Goal: Task Accomplishment & Management: Manage account settings

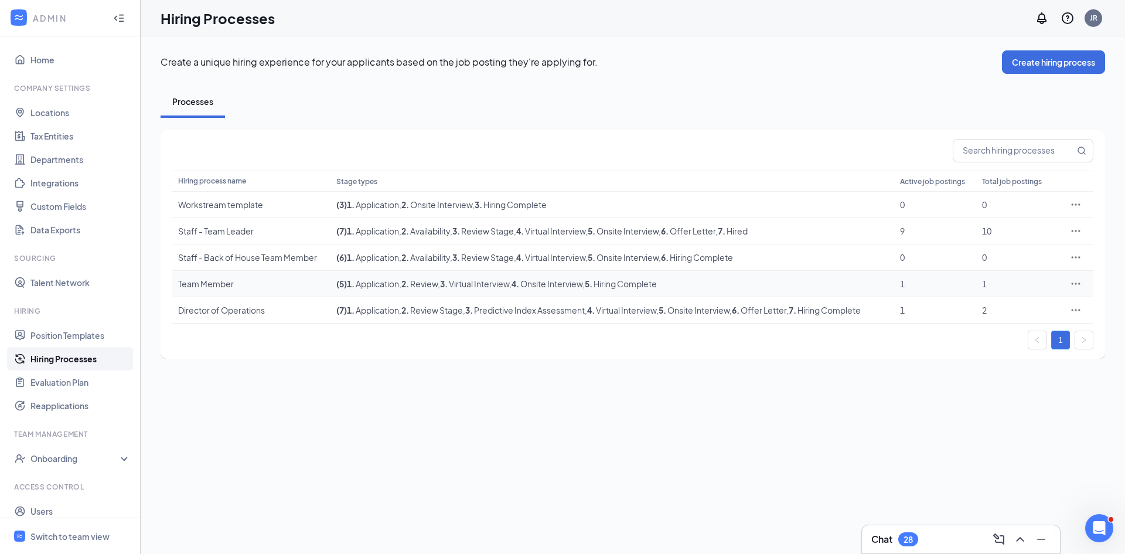
click at [1074, 282] on icon "Ellipses" at bounding box center [1076, 284] width 12 height 12
click at [976, 309] on span "Edit" at bounding box center [979, 307] width 15 height 11
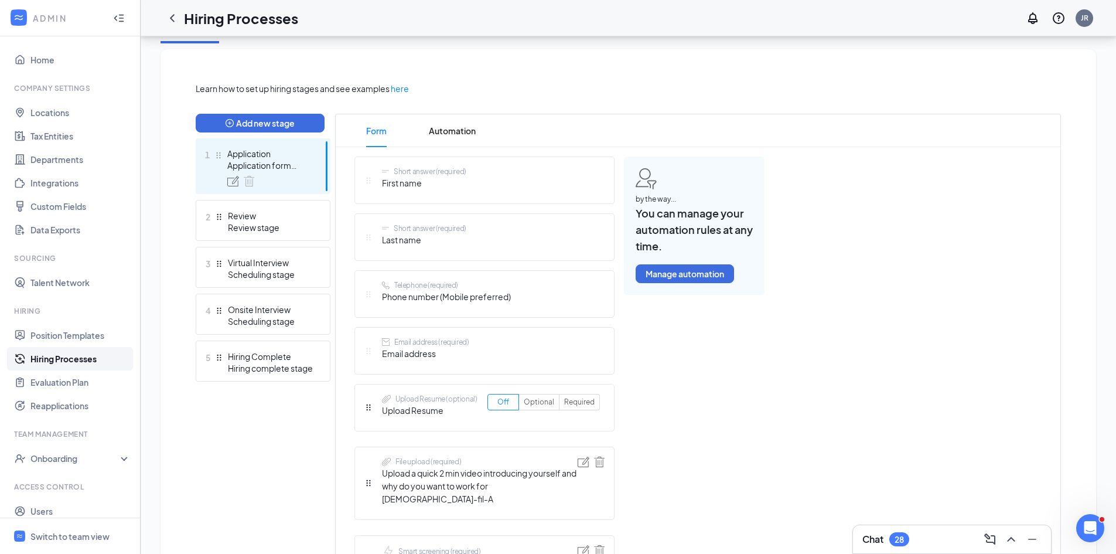
scroll to position [293, 0]
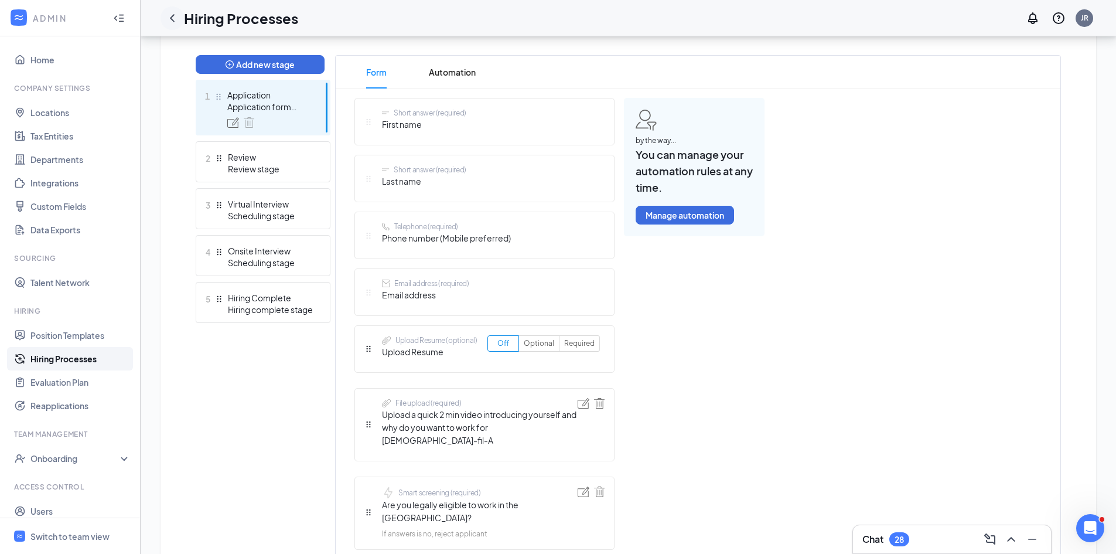
click at [172, 17] on icon "ChevronLeft" at bounding box center [172, 18] width 5 height 8
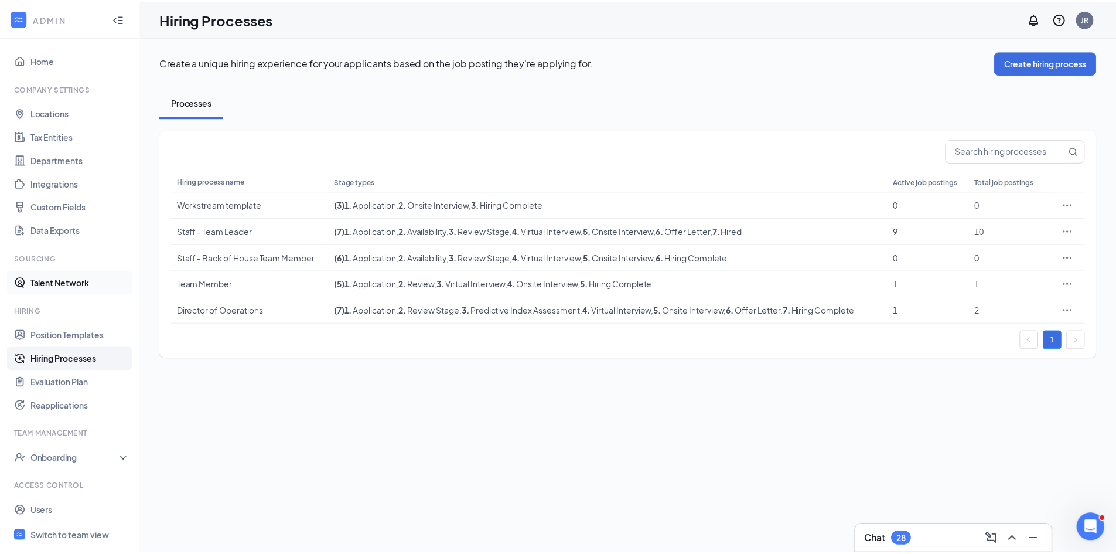
scroll to position [33, 0]
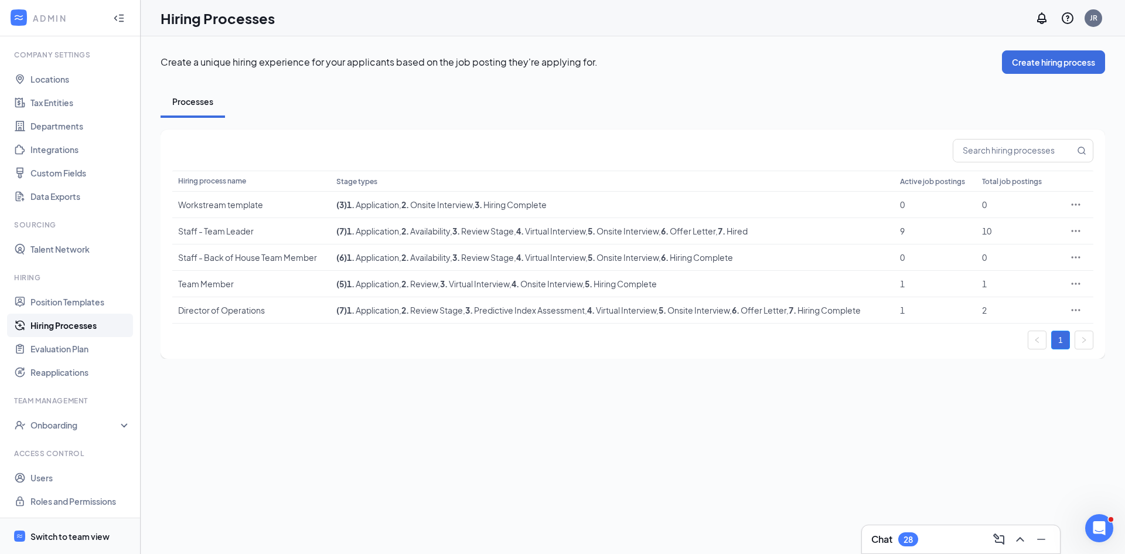
click at [57, 533] on div "Switch to team view" at bounding box center [69, 536] width 79 height 12
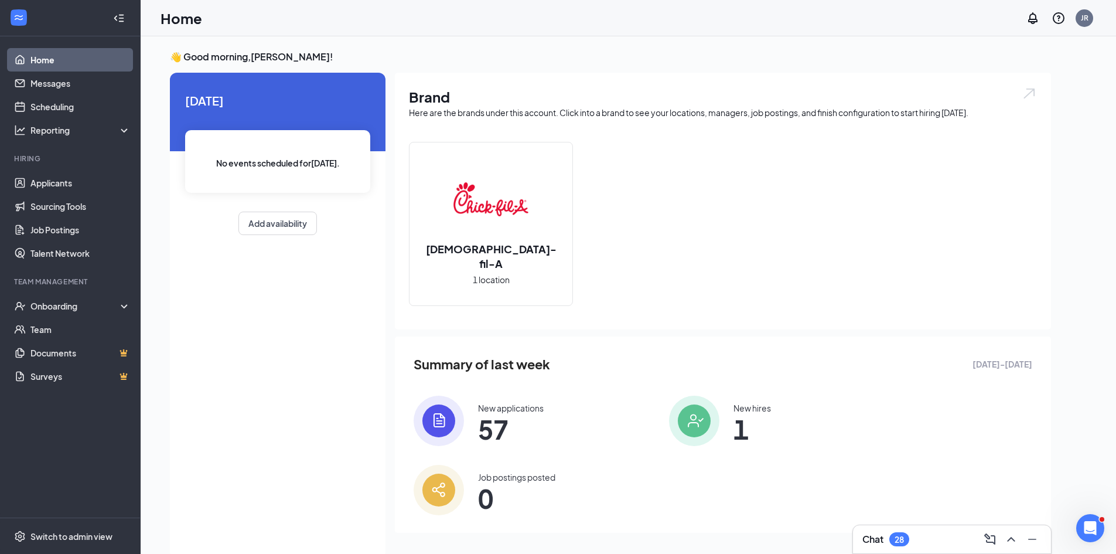
click at [298, 180] on div "No events scheduled for [DATE] ." at bounding box center [277, 161] width 185 height 63
click at [63, 182] on link "Applicants" at bounding box center [80, 182] width 100 height 23
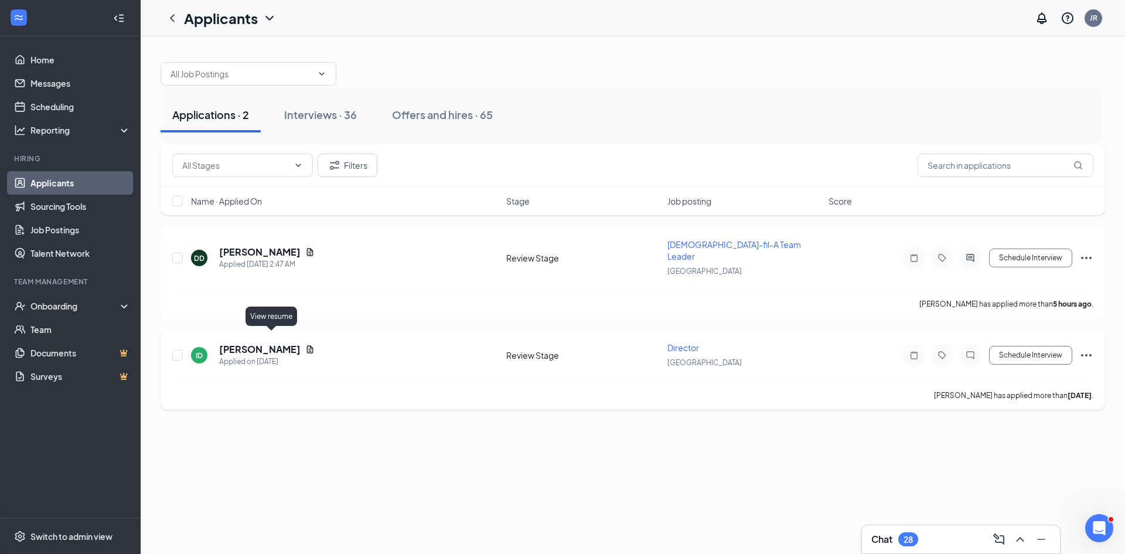
click at [305, 345] on icon "Document" at bounding box center [309, 349] width 9 height 9
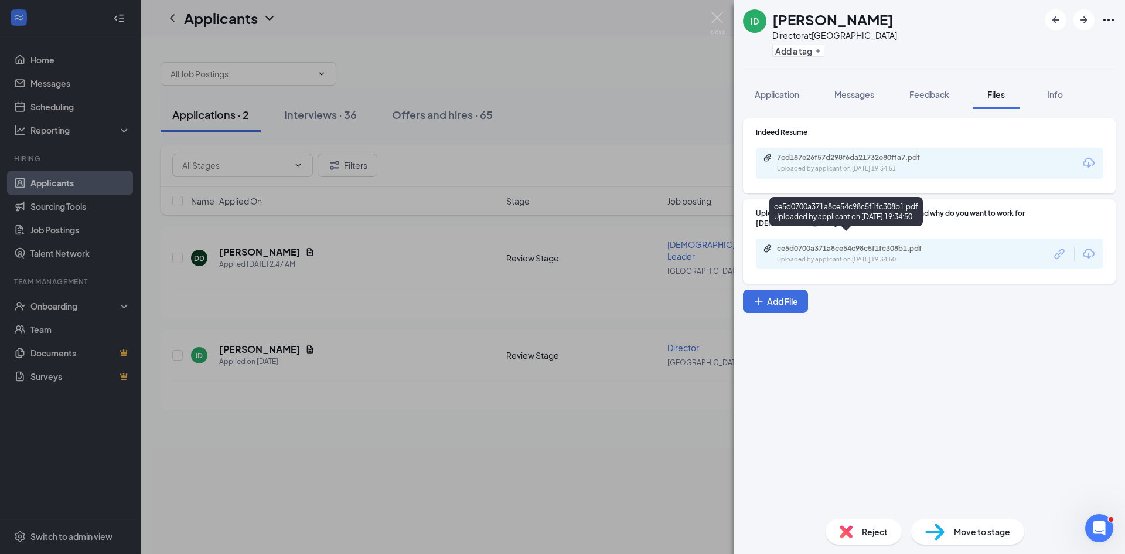
click at [840, 255] on div "Uploaded by applicant on [DATE] 19:34:50" at bounding box center [865, 259] width 176 height 9
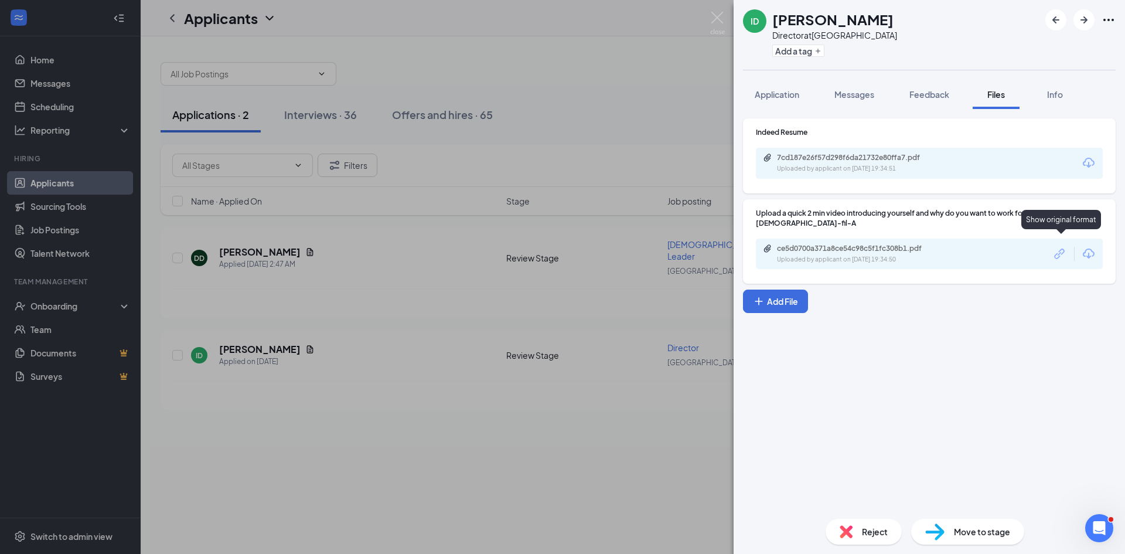
click at [1061, 248] on icon "Link" at bounding box center [1059, 253] width 10 height 10
click at [615, 52] on div "ID [PERSON_NAME] Director at [GEOGRAPHIC_DATA] Add a tag Application Messages F…" at bounding box center [562, 277] width 1125 height 554
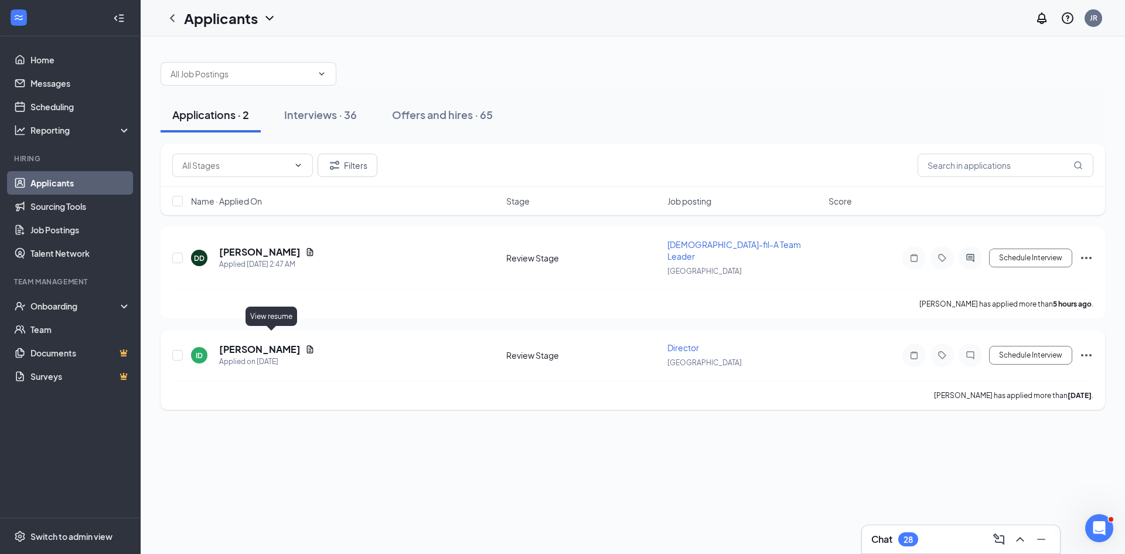
click at [305, 345] on icon "Document" at bounding box center [309, 349] width 9 height 9
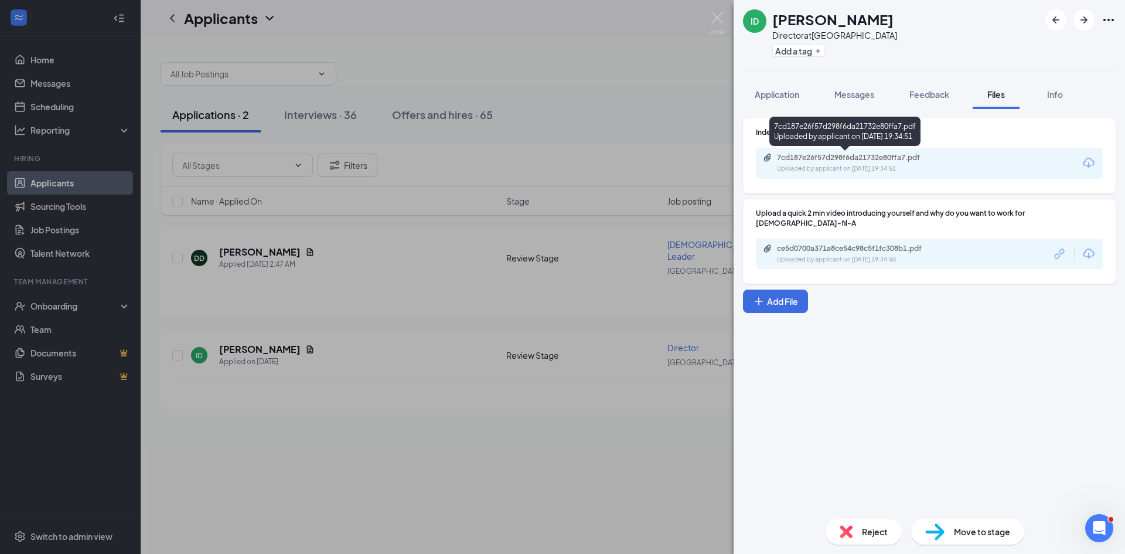
click at [852, 165] on div "Uploaded by applicant on [DATE] 19:34:51" at bounding box center [865, 168] width 176 height 9
click at [400, 260] on div "ID [PERSON_NAME] Director at [GEOGRAPHIC_DATA] Add a tag Application Messages F…" at bounding box center [562, 277] width 1125 height 554
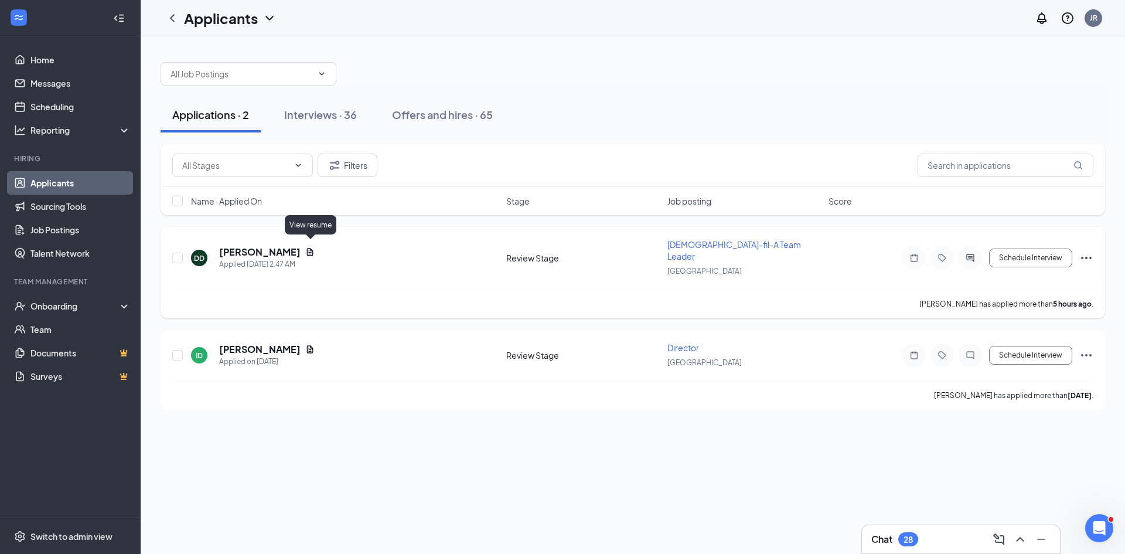
click at [309, 247] on icon "Document" at bounding box center [309, 251] width 9 height 9
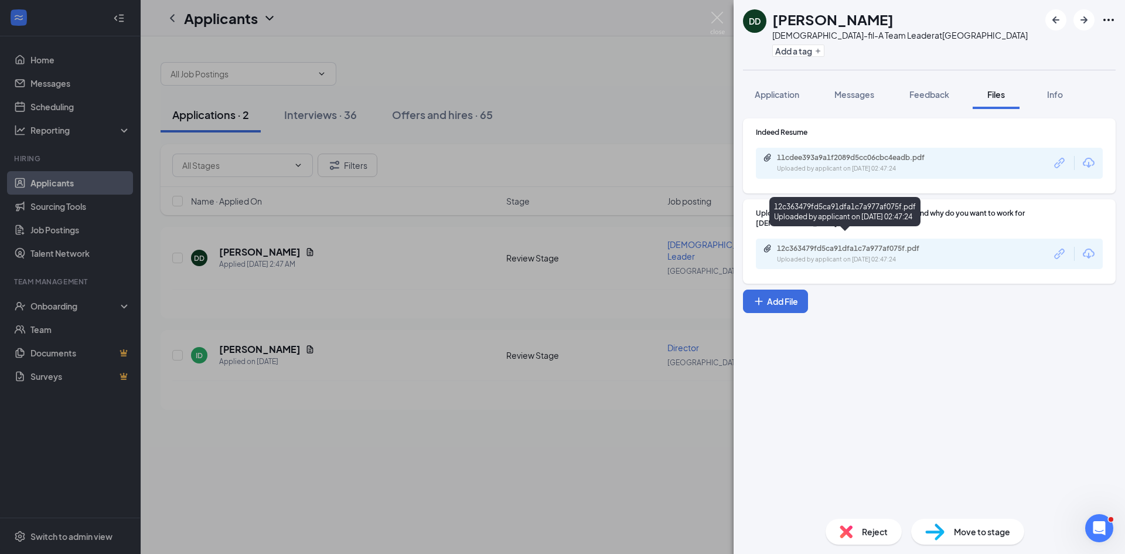
click at [901, 244] on div "12c363479fd5ca91dfa1c7a977af075f.pdf Uploaded by applicant on [DATE] 02:47:24" at bounding box center [858, 254] width 190 height 21
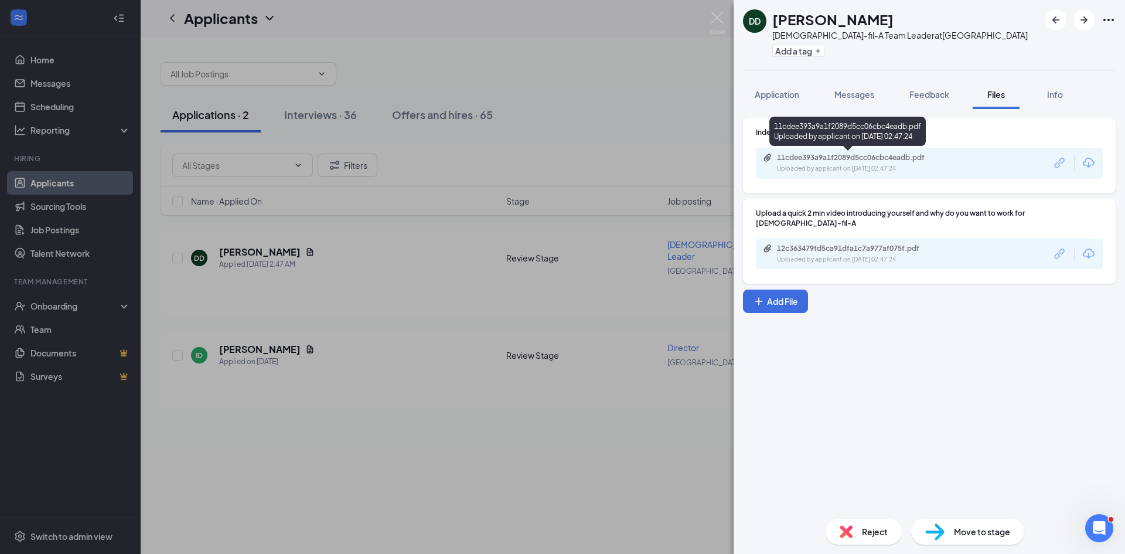
click at [803, 160] on div "11cdee393a9a1f2089d5cc06cbc4eadb.pdf" at bounding box center [859, 157] width 164 height 9
click at [519, 255] on div "DD [PERSON_NAME] [DEMOGRAPHIC_DATA]-fil-A Team Leader at [GEOGRAPHIC_DATA] Add …" at bounding box center [562, 277] width 1125 height 554
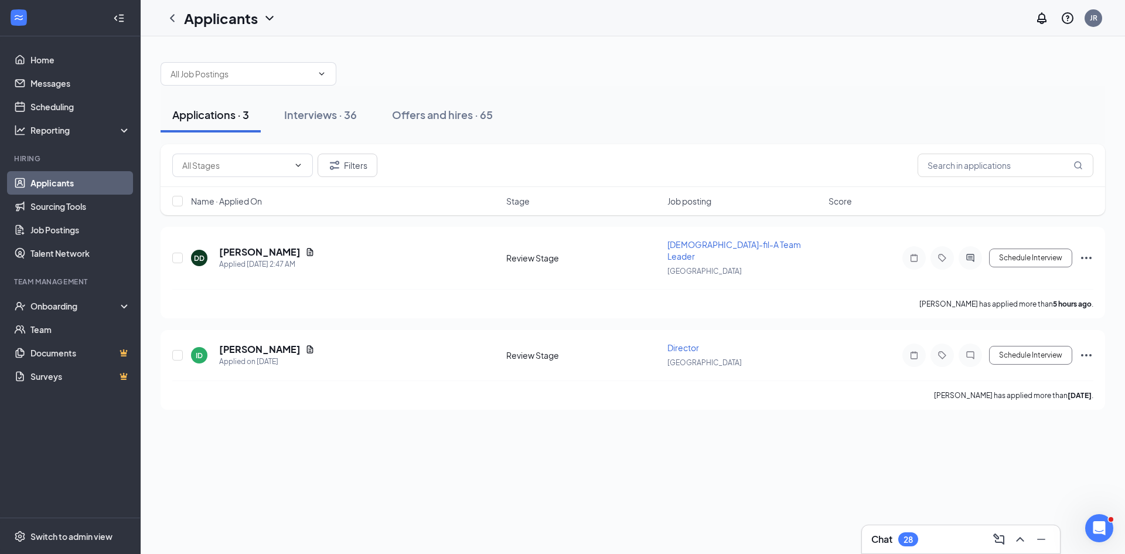
click at [215, 128] on button "Applications · 3" at bounding box center [211, 114] width 100 height 35
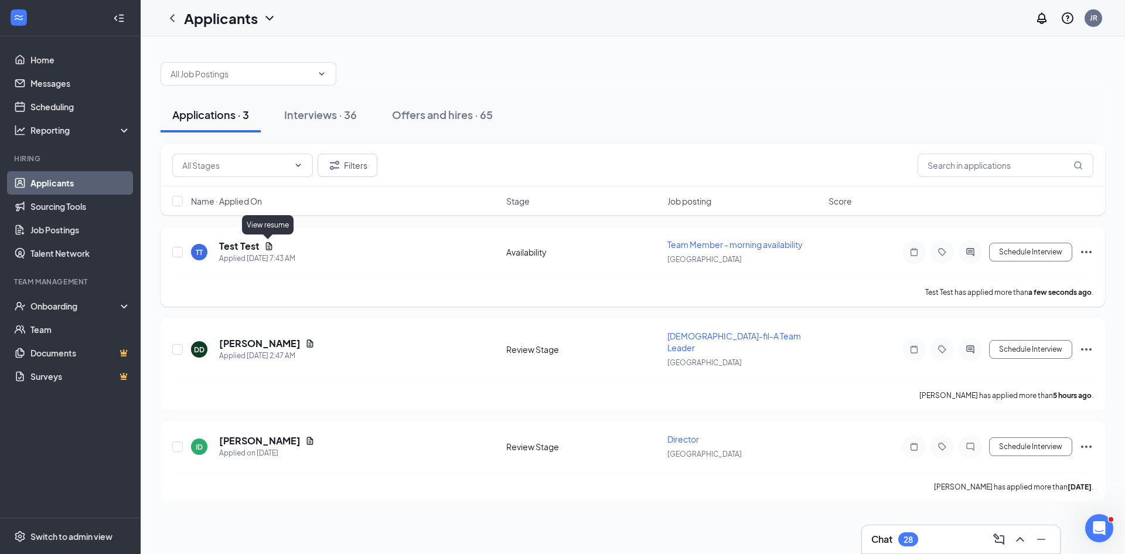
click at [266, 245] on icon "Document" at bounding box center [269, 246] width 6 height 8
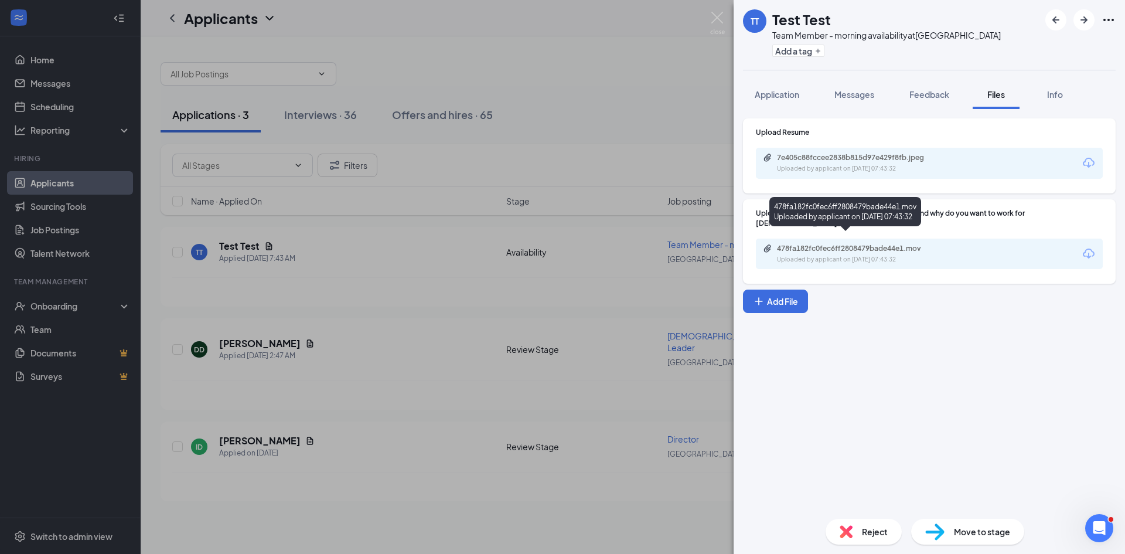
click at [865, 244] on div "478fa182fc0fec6ff2808479bade44e1.mov Uploaded by applicant on [DATE] 07:43:32" at bounding box center [858, 254] width 190 height 21
click at [835, 164] on div "Uploaded by applicant on [DATE] 07:43:32" at bounding box center [865, 168] width 176 height 9
click at [717, 21] on img at bounding box center [717, 23] width 15 height 23
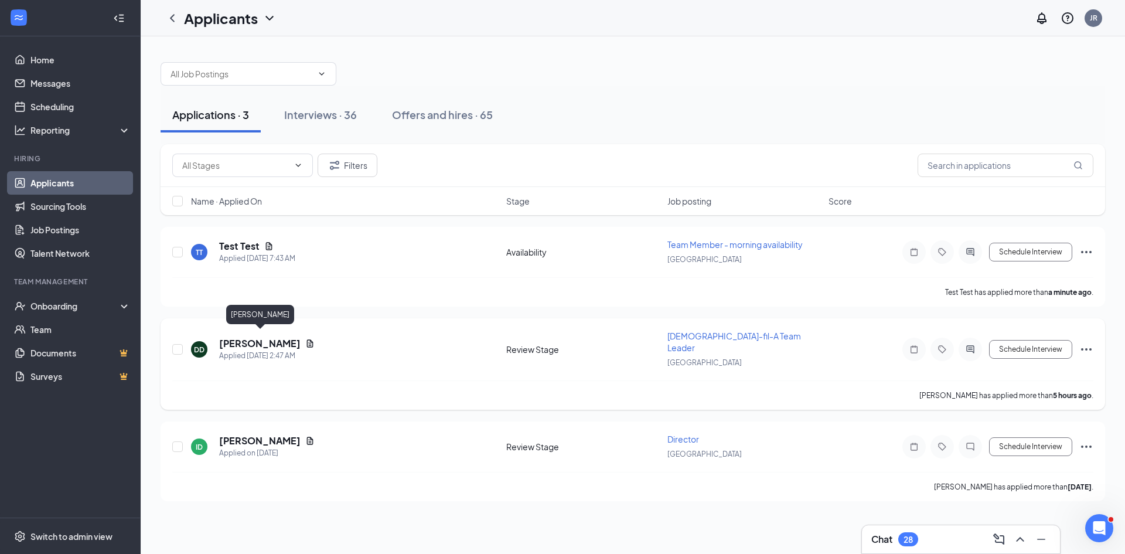
click at [277, 337] on h5 "[PERSON_NAME]" at bounding box center [259, 343] width 81 height 13
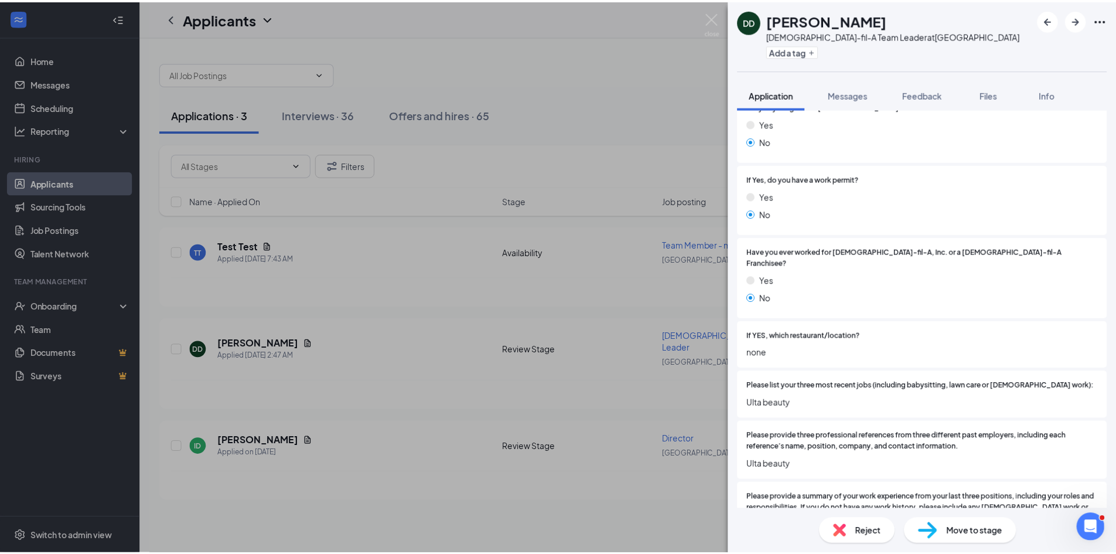
scroll to position [176, 0]
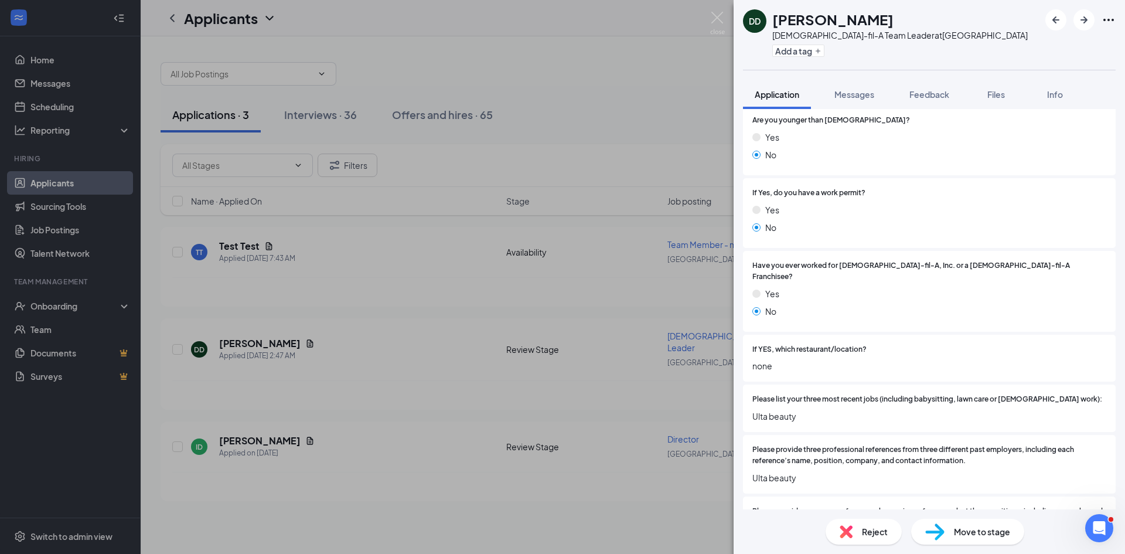
click at [389, 354] on div "DD [PERSON_NAME] [DEMOGRAPHIC_DATA]-fil-A Team Leader at [GEOGRAPHIC_DATA] Add …" at bounding box center [562, 277] width 1125 height 554
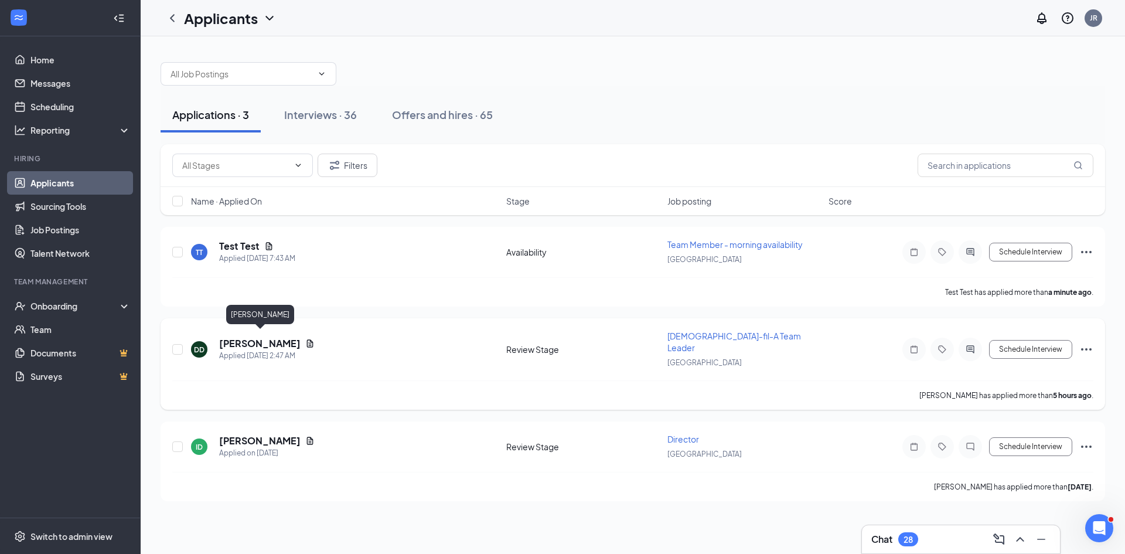
click at [299, 339] on h5 "[PERSON_NAME]" at bounding box center [259, 343] width 81 height 13
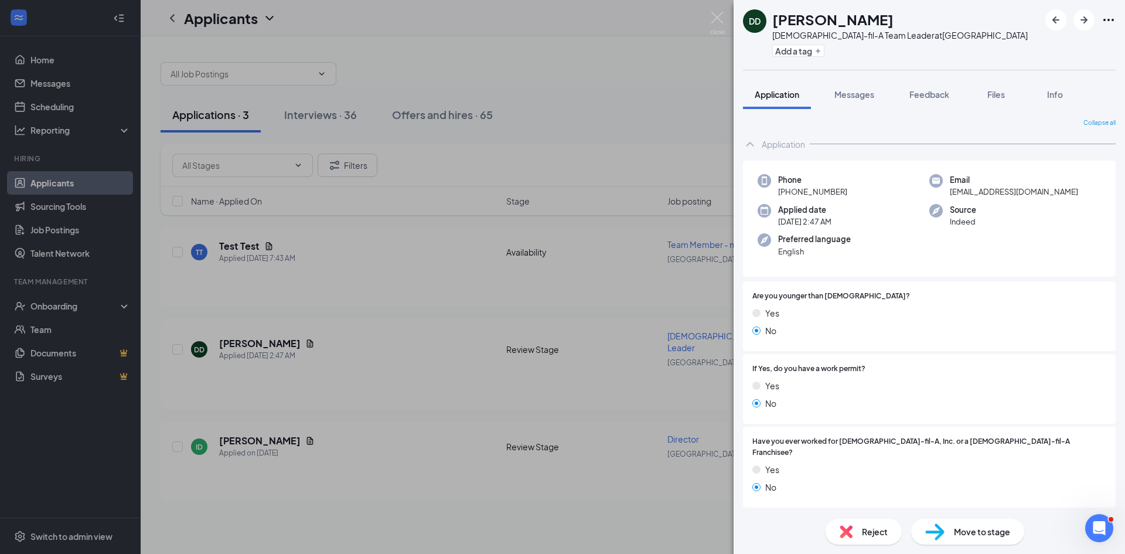
click at [328, 369] on div "DD [PERSON_NAME] [DEMOGRAPHIC_DATA]-fil-A Team Leader at [GEOGRAPHIC_DATA] Add …" at bounding box center [562, 277] width 1125 height 554
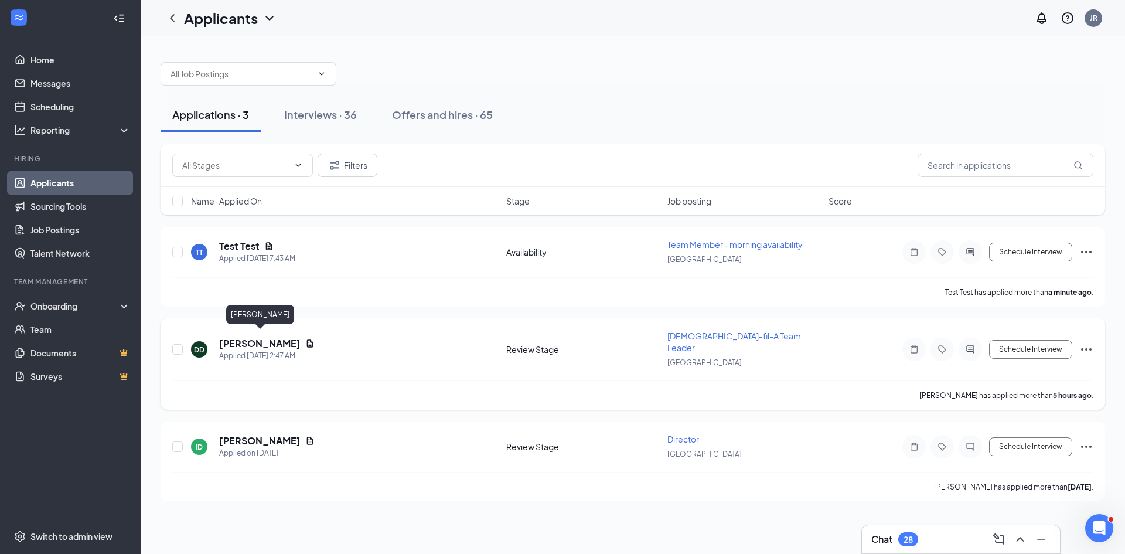
click at [255, 340] on h5 "[PERSON_NAME]" at bounding box center [259, 343] width 81 height 13
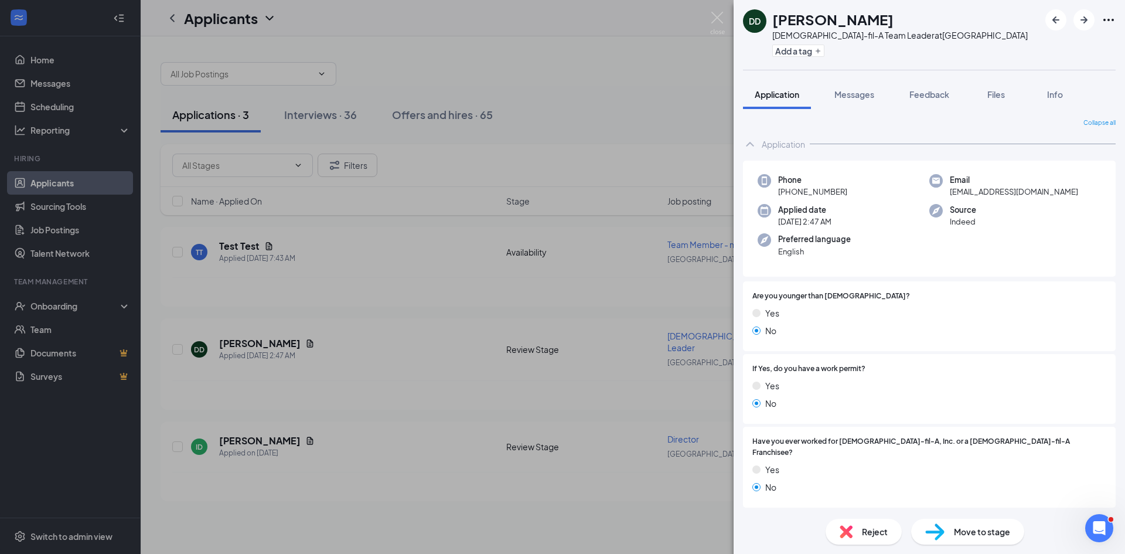
click at [871, 533] on div "Reject Move to stage" at bounding box center [929, 531] width 391 height 45
click at [871, 533] on div "Reject" at bounding box center [864, 532] width 76 height 26
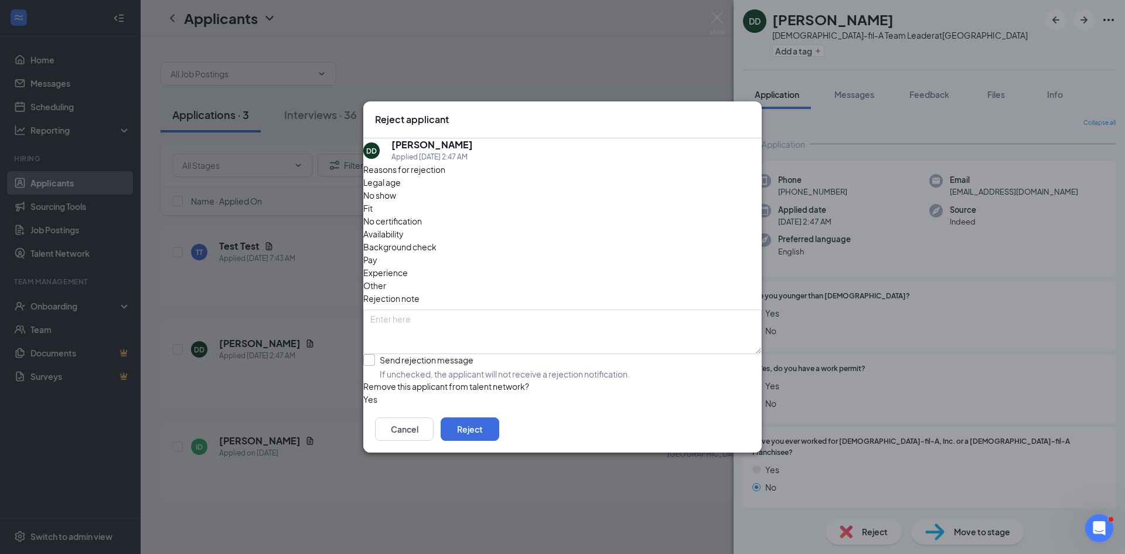
click at [379, 354] on input "Send rejection message If unchecked, the applicant will not receive a rejection…" at bounding box center [496, 367] width 267 height 26
checkbox input "true"
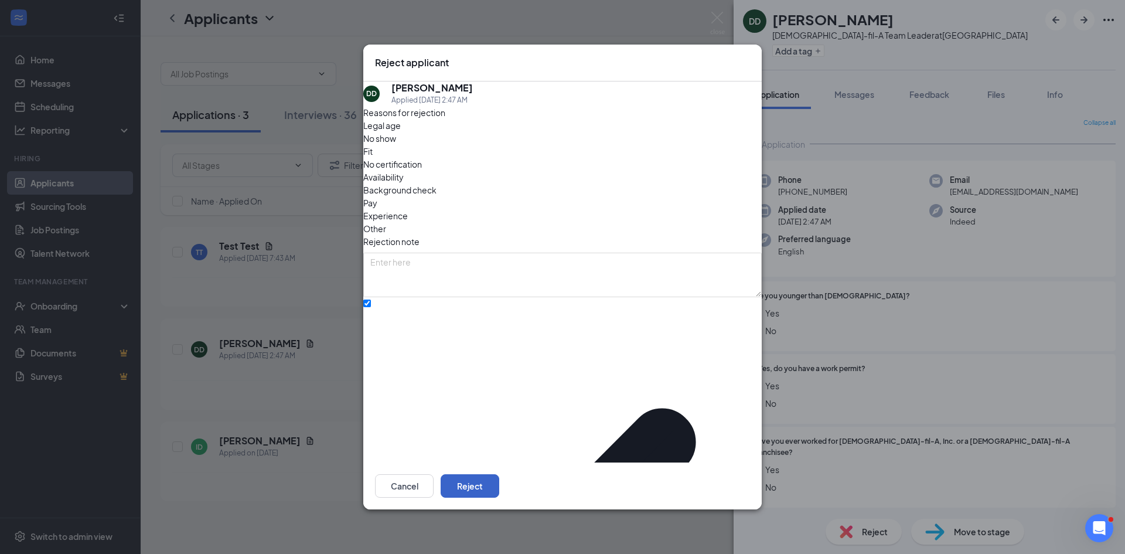
click at [499, 474] on button "Reject" at bounding box center [470, 485] width 59 height 23
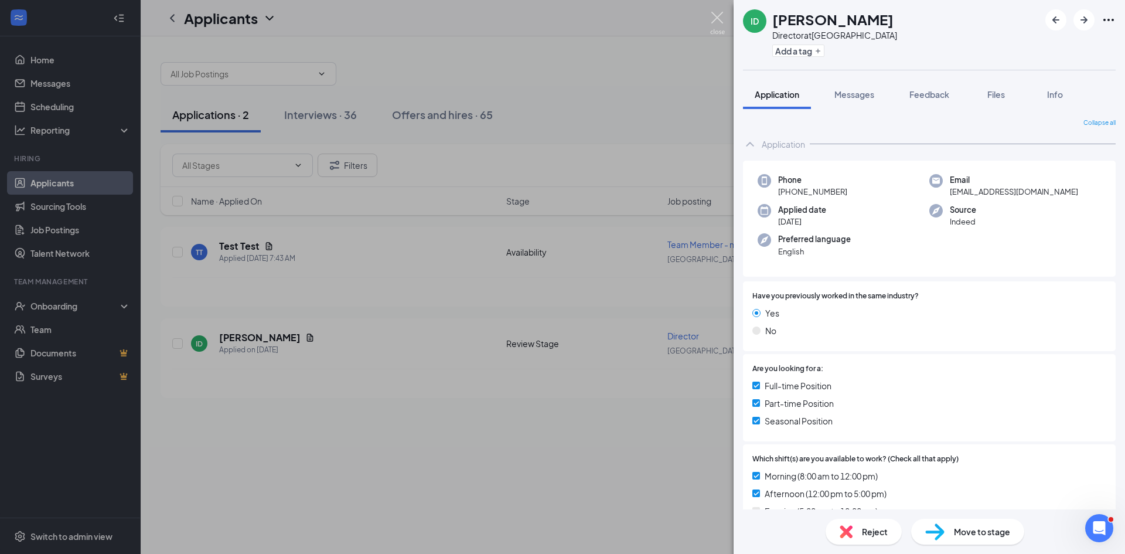
click at [715, 20] on img at bounding box center [717, 23] width 15 height 23
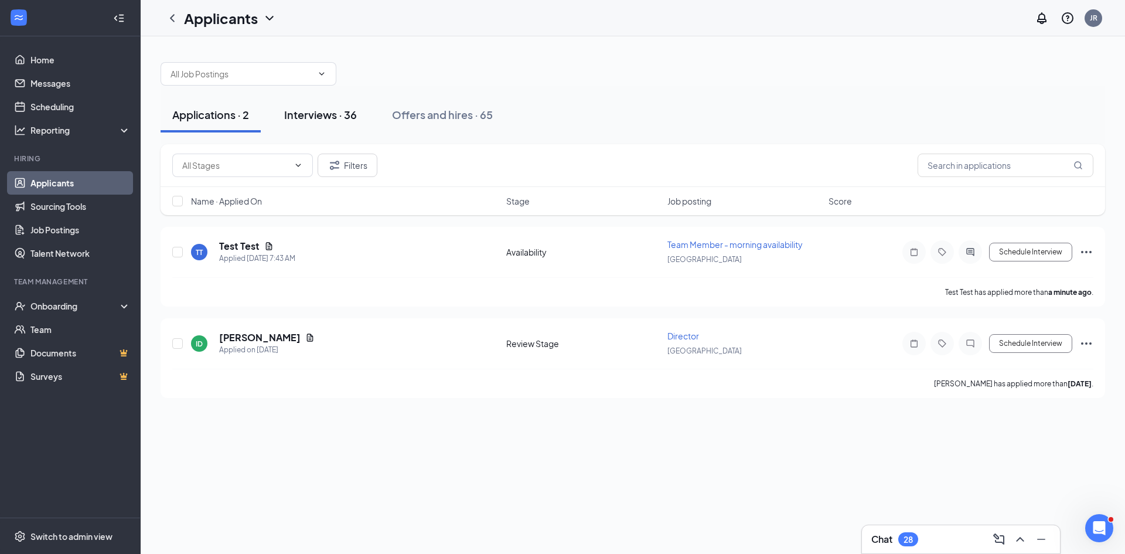
click at [343, 114] on div "Interviews · 36" at bounding box center [320, 114] width 73 height 15
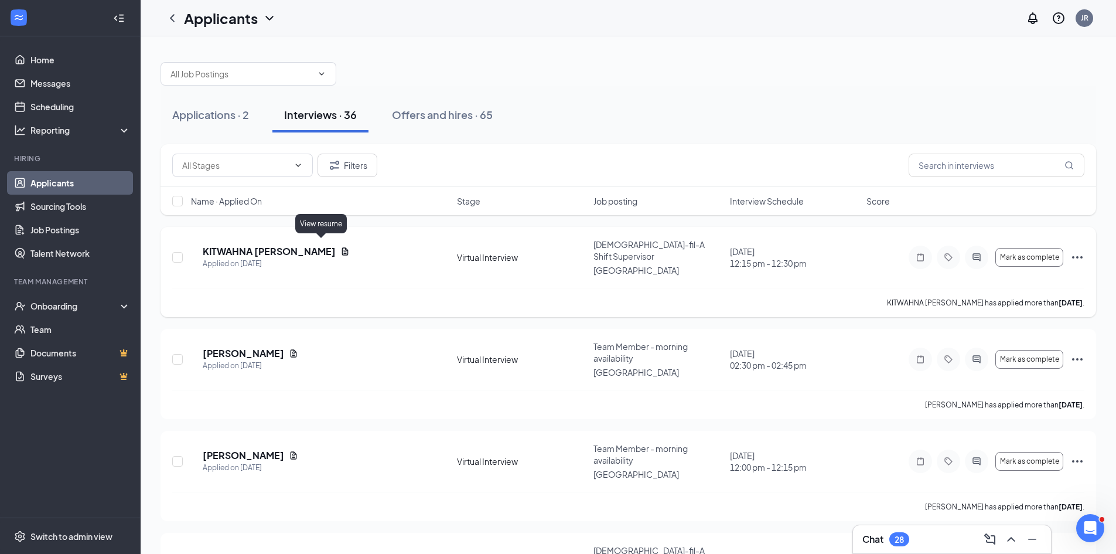
click at [342, 247] on icon "Document" at bounding box center [345, 251] width 6 height 8
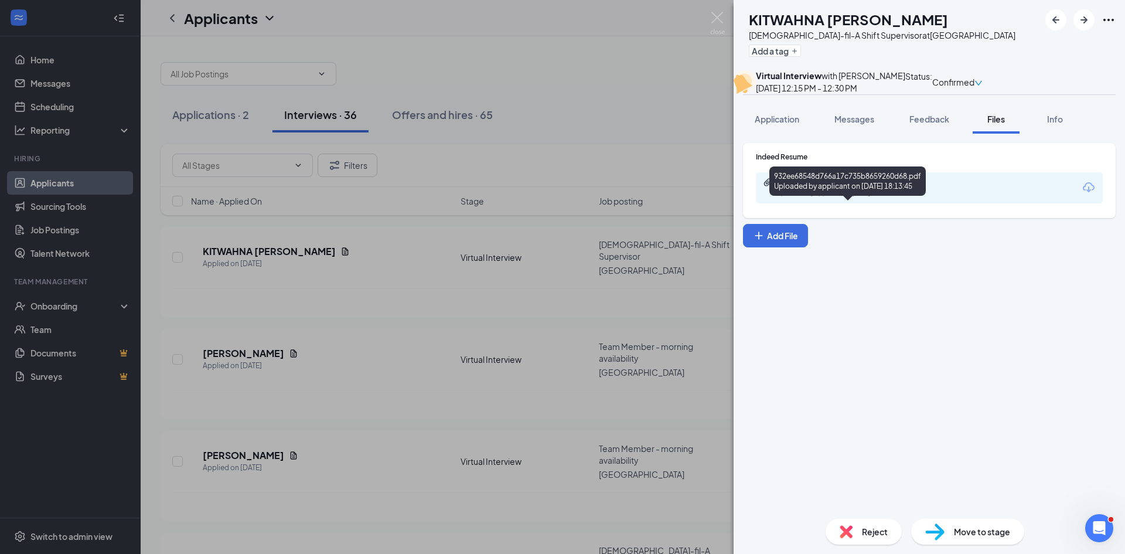
click at [841, 198] on div "Uploaded by applicant on [DATE] 18:13:45" at bounding box center [865, 193] width 176 height 9
click at [721, 13] on img at bounding box center [717, 23] width 15 height 23
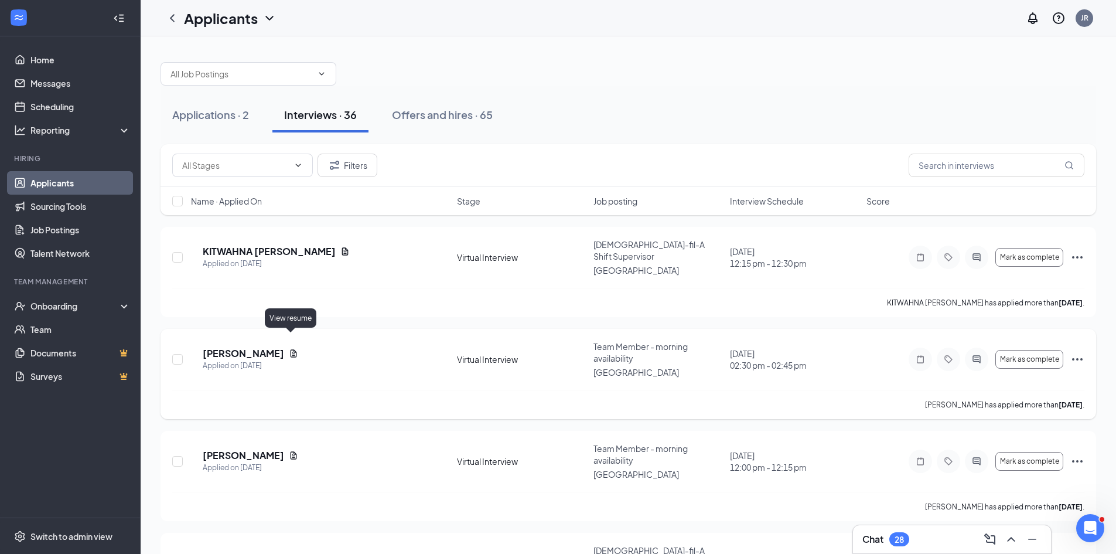
click at [294, 349] on icon "Document" at bounding box center [293, 353] width 9 height 9
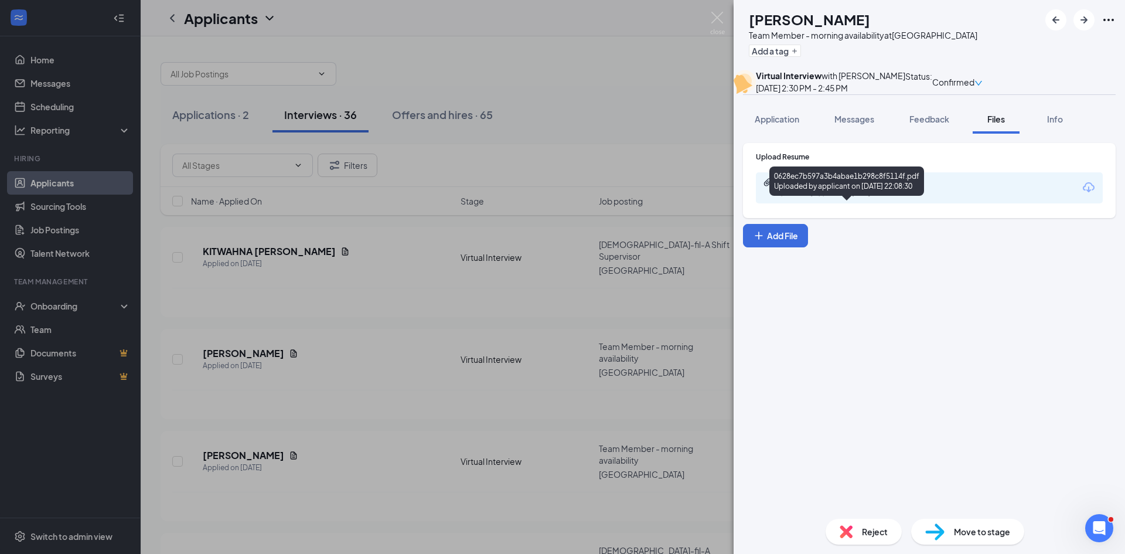
click at [850, 198] on div "Uploaded by applicant on [DATE] 22:08:30" at bounding box center [865, 193] width 176 height 9
click at [582, 165] on div "OQ [PERSON_NAME] Team Member - morning availability at [GEOGRAPHIC_DATA] Add a …" at bounding box center [562, 277] width 1125 height 554
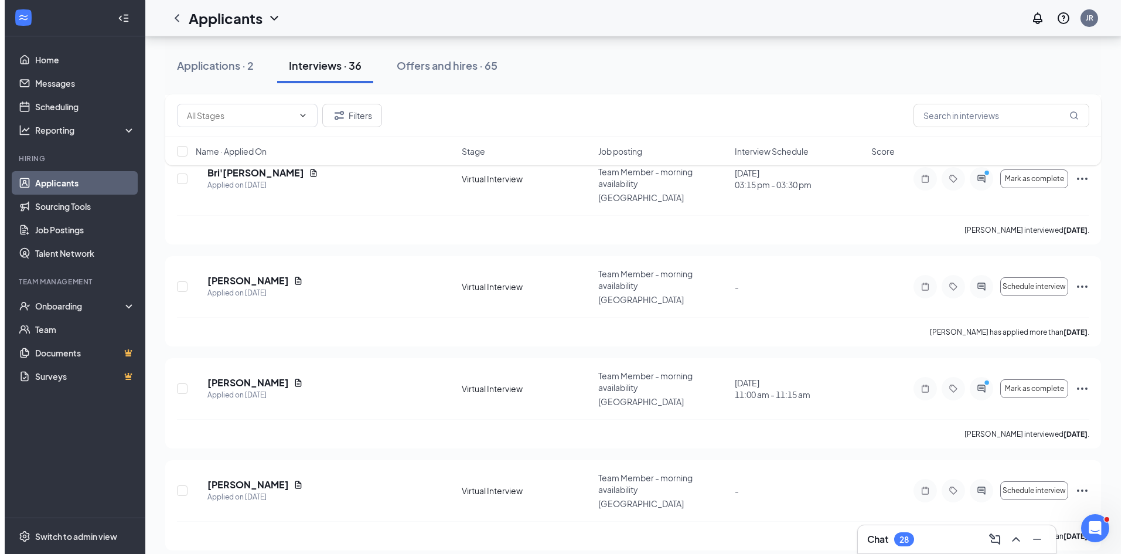
scroll to position [645, 0]
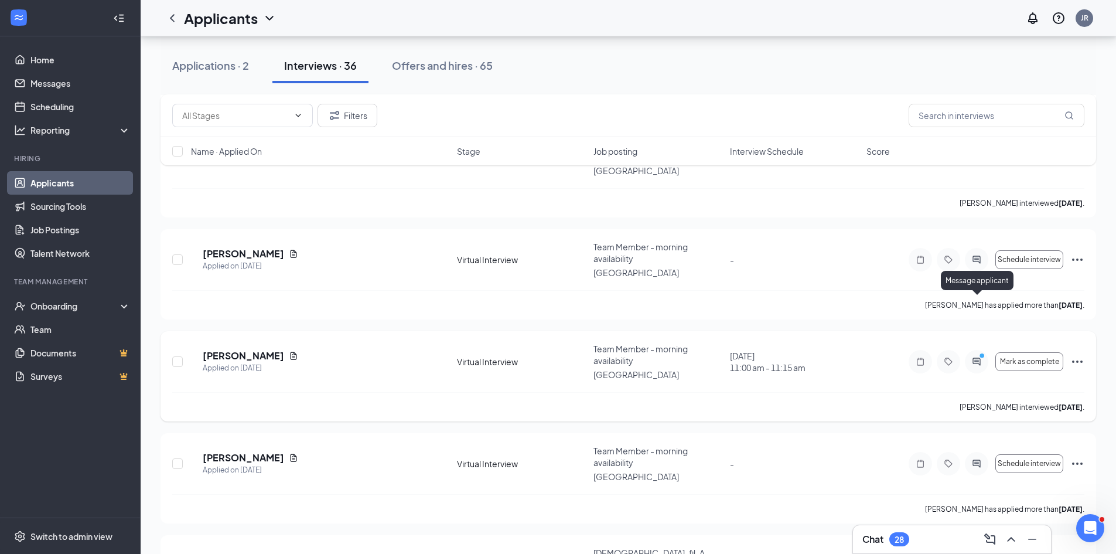
click at [974, 357] on icon "ActiveChat" at bounding box center [977, 361] width 8 height 8
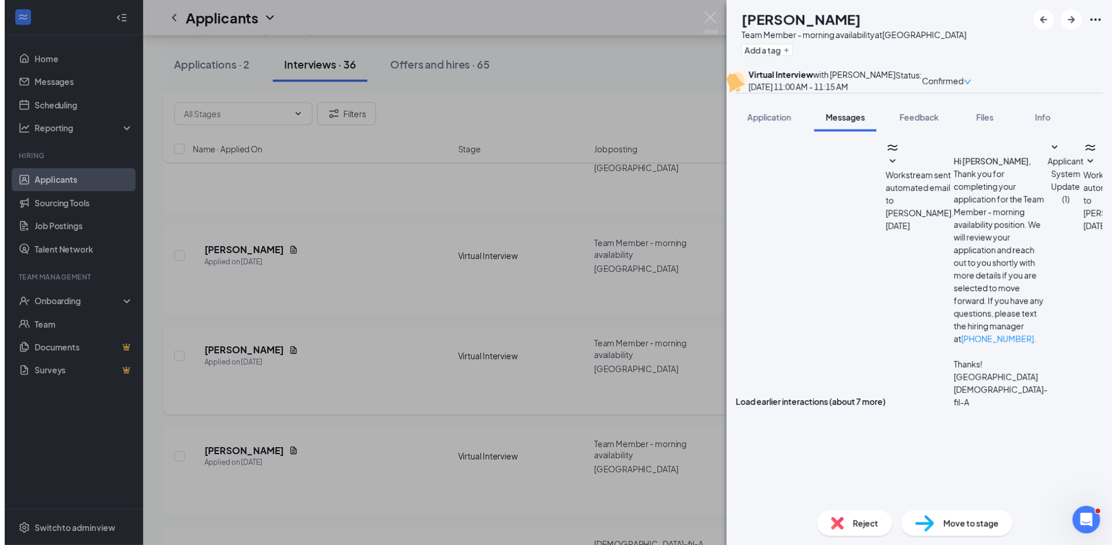
scroll to position [359, 0]
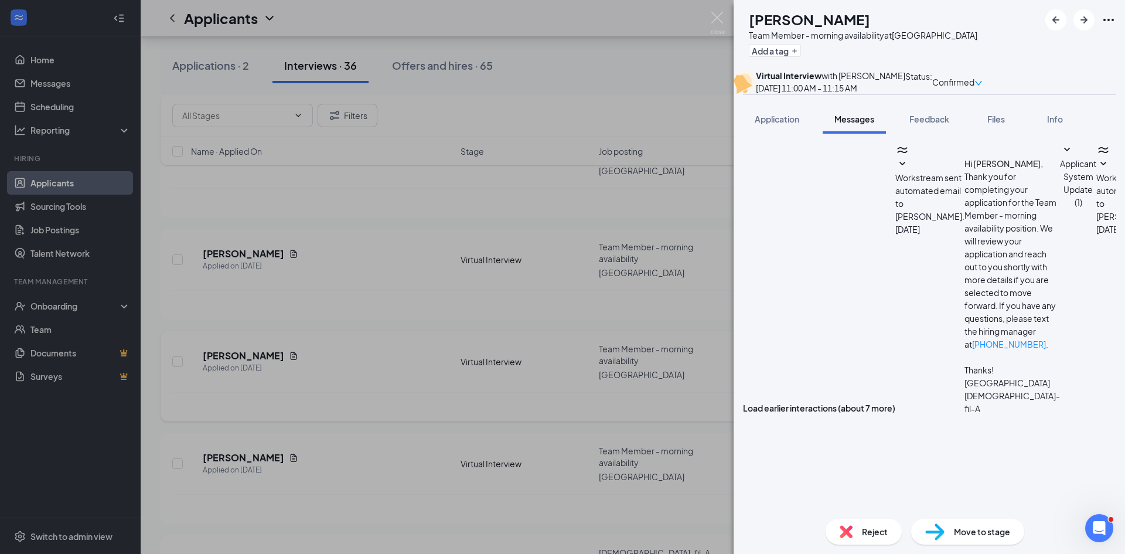
click at [407, 307] on div "LG [PERSON_NAME] Team Member - morning availability at [GEOGRAPHIC_DATA] Add a …" at bounding box center [562, 277] width 1125 height 554
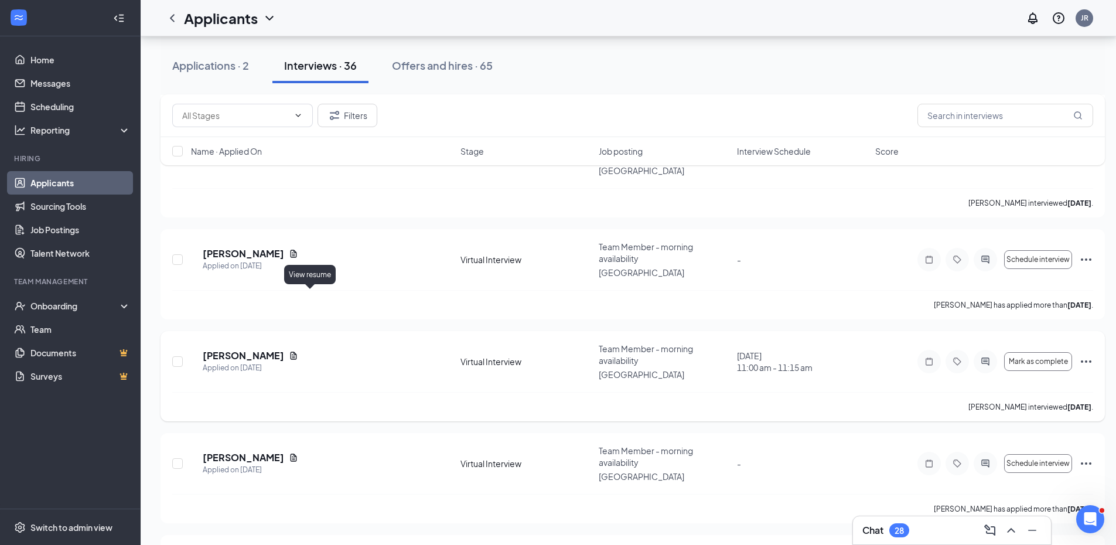
click at [298, 351] on icon "Document" at bounding box center [293, 355] width 9 height 9
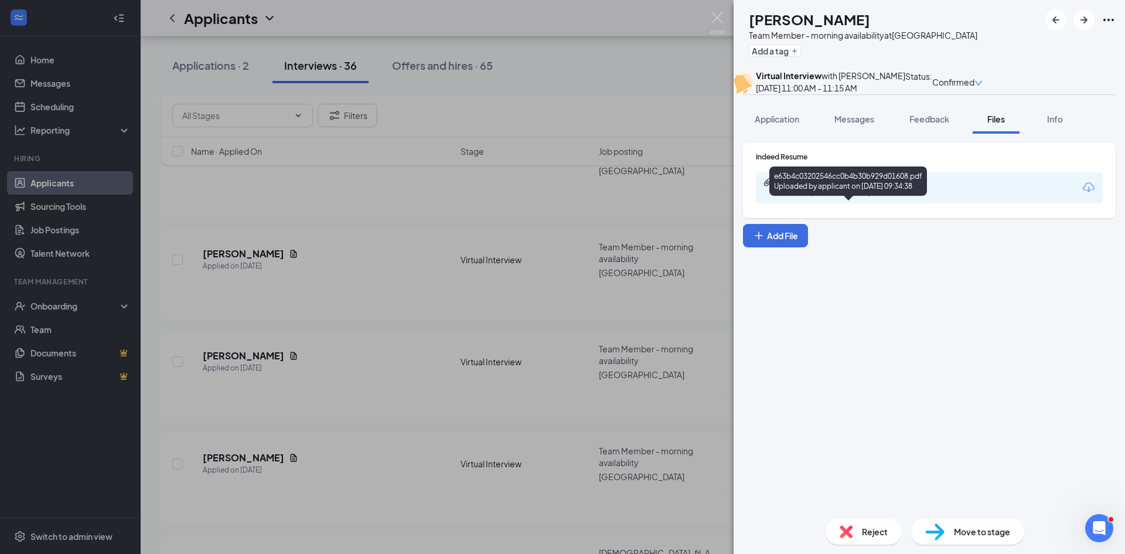
click at [907, 198] on div "Uploaded by applicant on [DATE] 09:34:38" at bounding box center [865, 193] width 176 height 9
click at [418, 291] on div "LG [PERSON_NAME] Team Member - morning availability at [GEOGRAPHIC_DATA] Add a …" at bounding box center [562, 277] width 1125 height 554
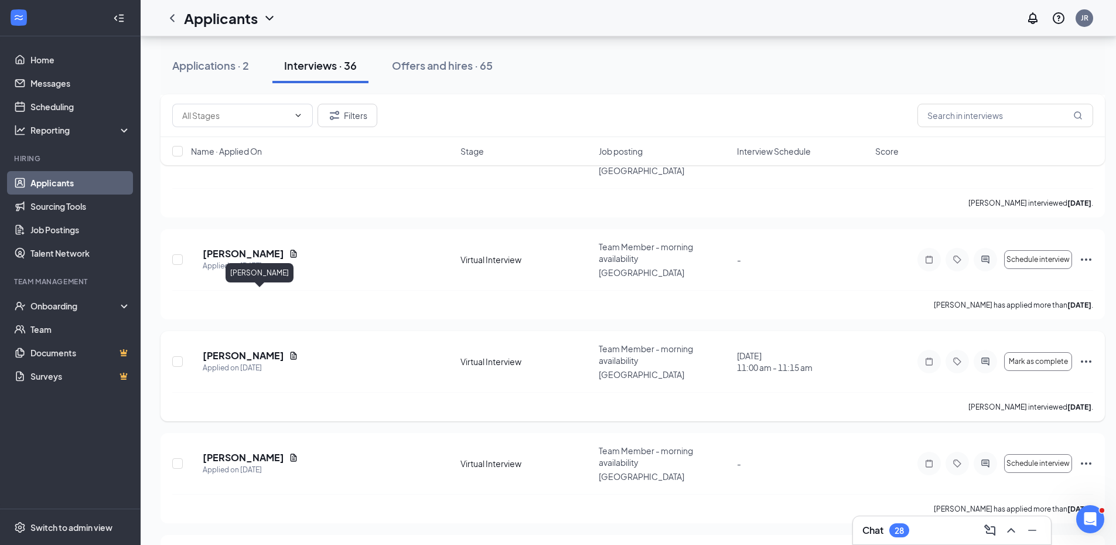
click at [281, 349] on h5 "[PERSON_NAME]" at bounding box center [243, 355] width 81 height 13
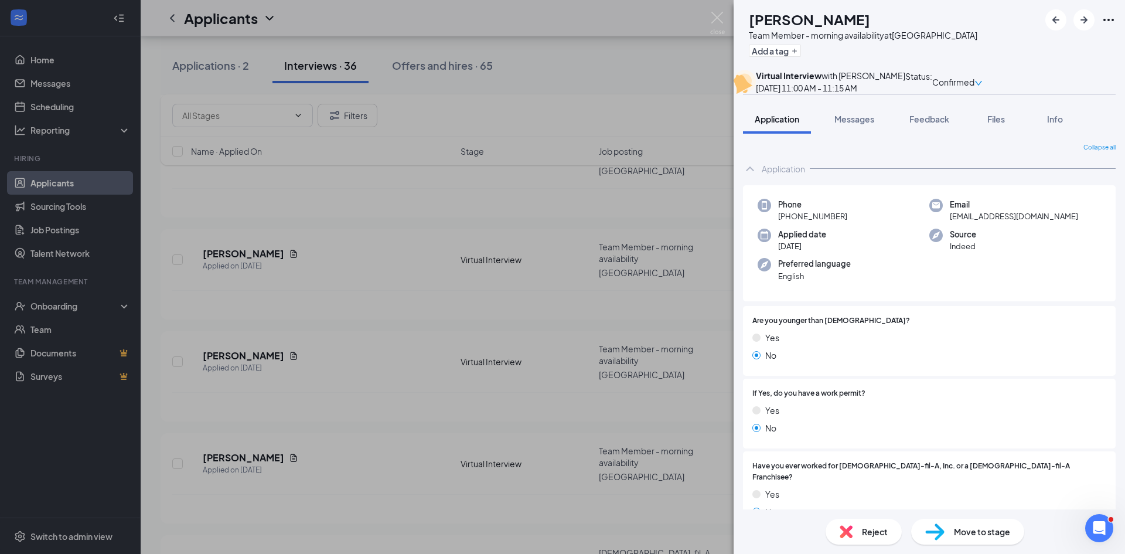
click at [880, 533] on span "Reject" at bounding box center [875, 531] width 26 height 13
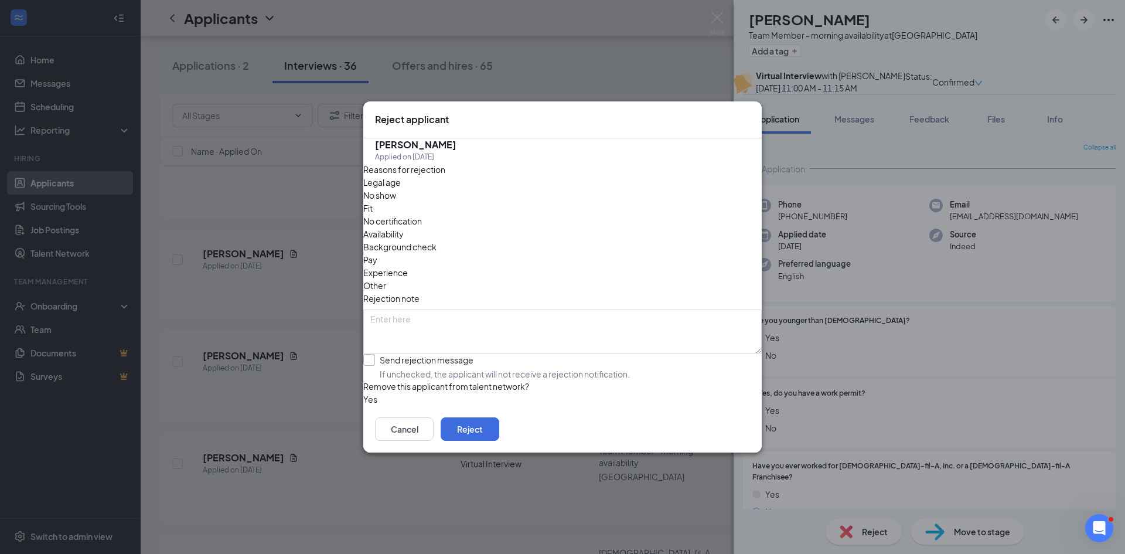
click at [384, 354] on input "Send rejection message If unchecked, the applicant will not receive a rejection…" at bounding box center [496, 367] width 267 height 26
checkbox input "true"
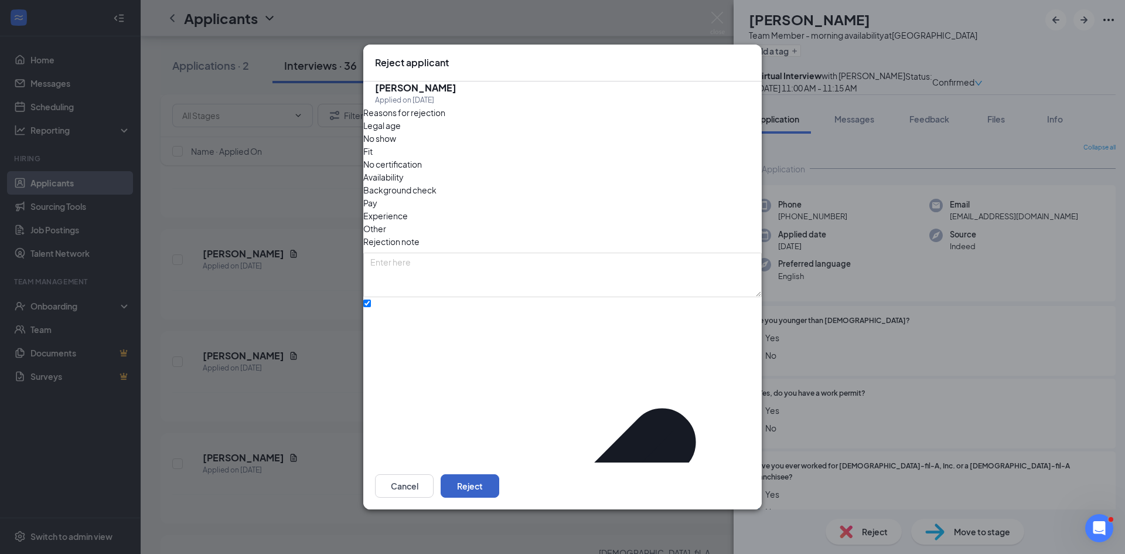
click at [499, 474] on button "Reject" at bounding box center [470, 485] width 59 height 23
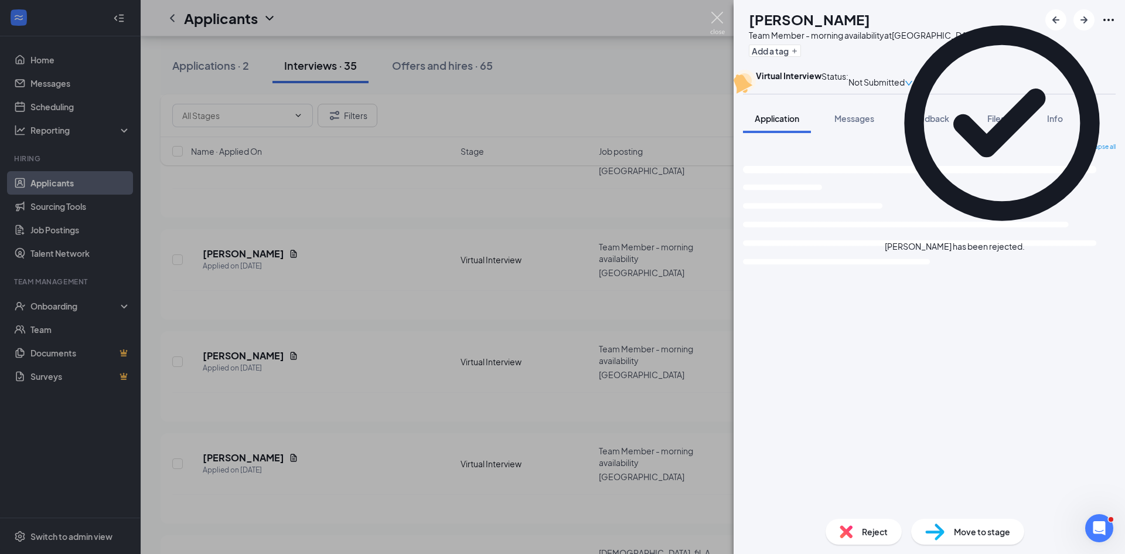
click at [718, 17] on img at bounding box center [717, 23] width 15 height 23
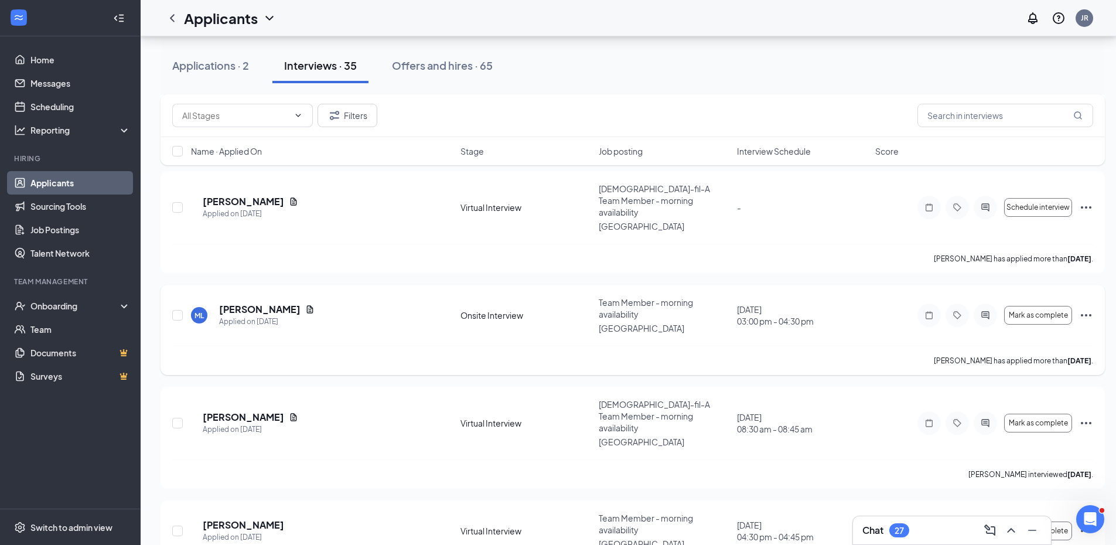
scroll to position [938, 0]
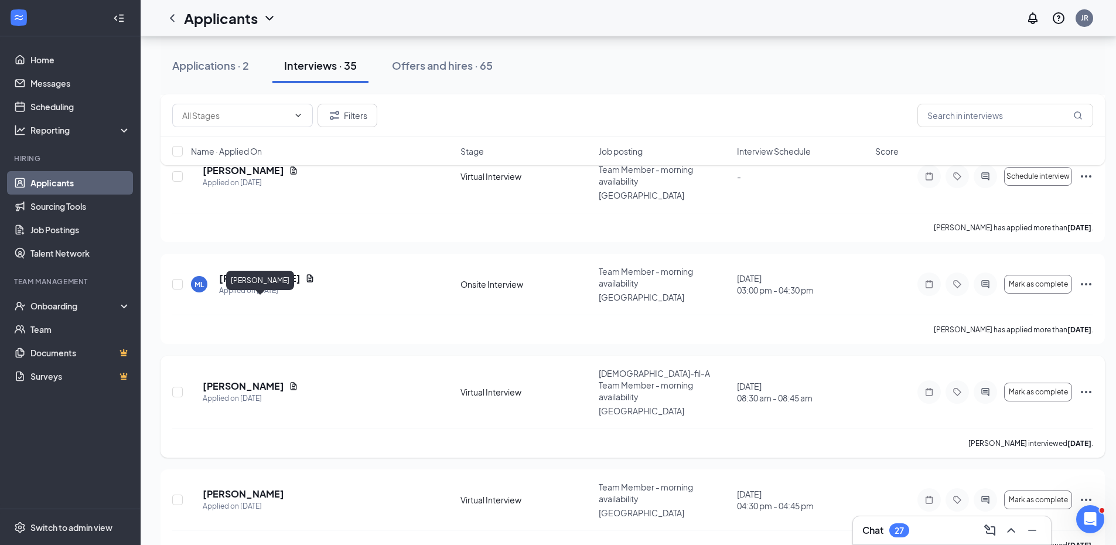
click at [284, 380] on h5 "[PERSON_NAME]" at bounding box center [243, 386] width 81 height 13
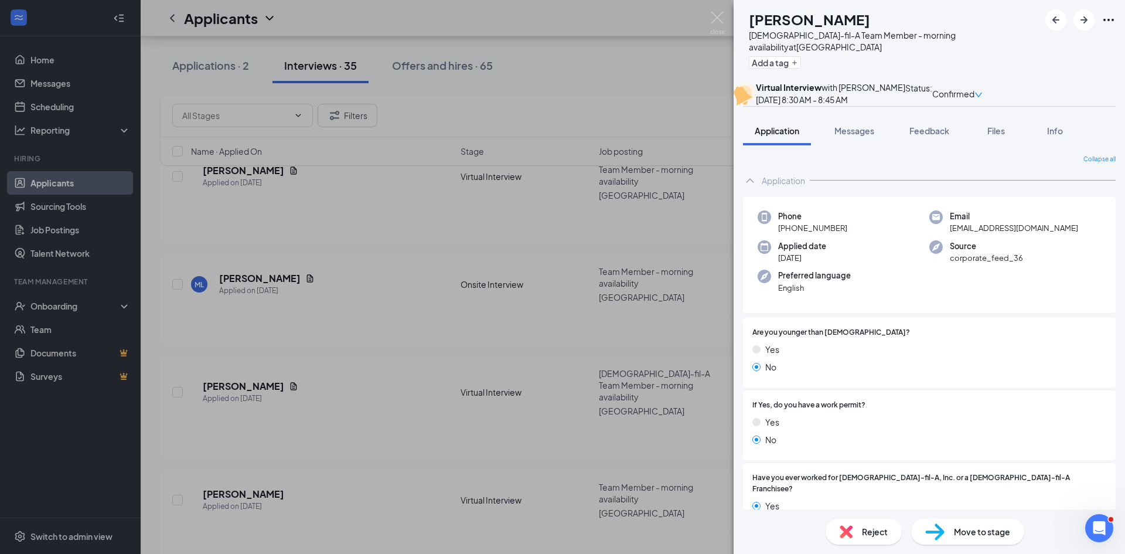
click at [880, 531] on span "Reject" at bounding box center [875, 531] width 26 height 13
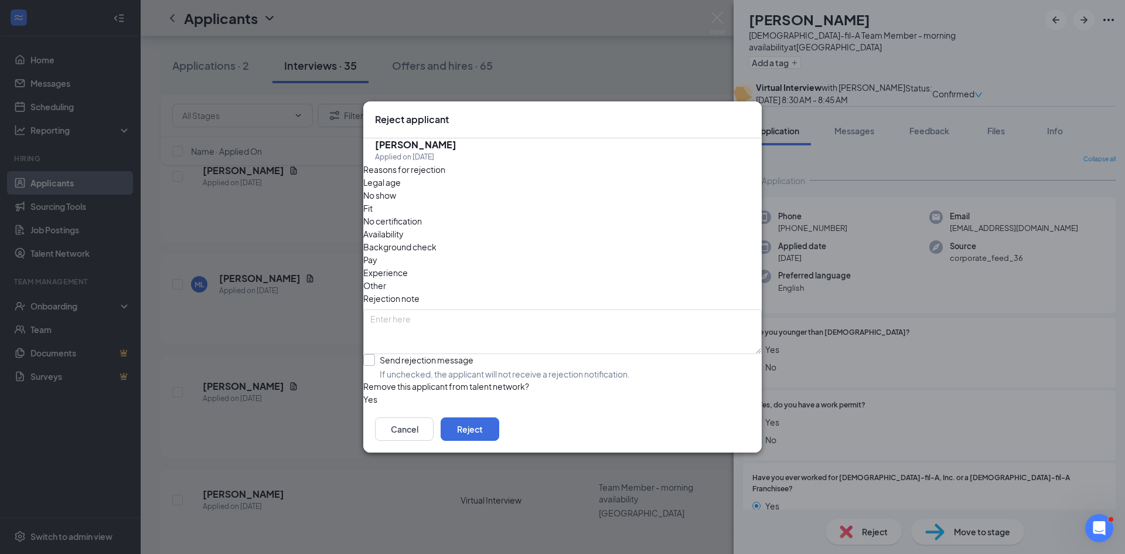
click at [384, 354] on input "Send rejection message If unchecked, the applicant will not receive a rejection…" at bounding box center [496, 367] width 267 height 26
checkbox input "true"
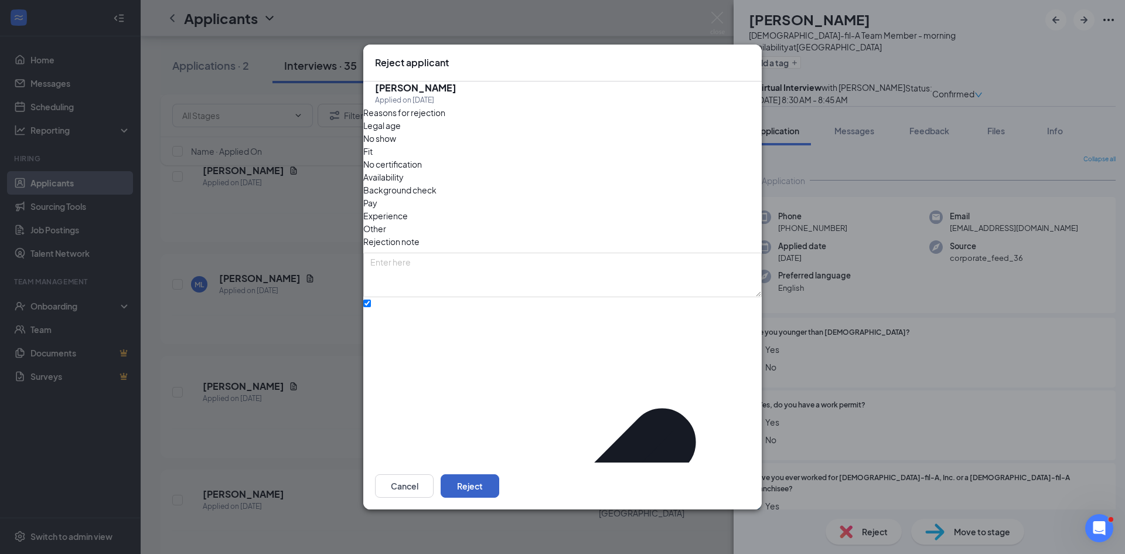
click at [499, 475] on button "Reject" at bounding box center [470, 485] width 59 height 23
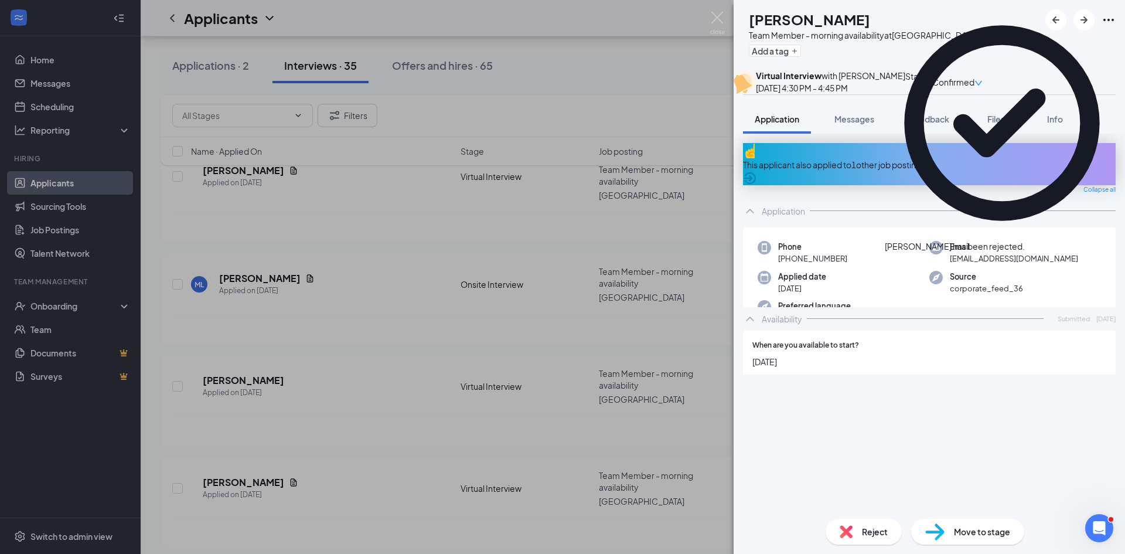
click at [714, 10] on div "[PERSON_NAME] [PERSON_NAME] Team Member - morning availability at [GEOGRAPHIC_D…" at bounding box center [562, 277] width 1125 height 554
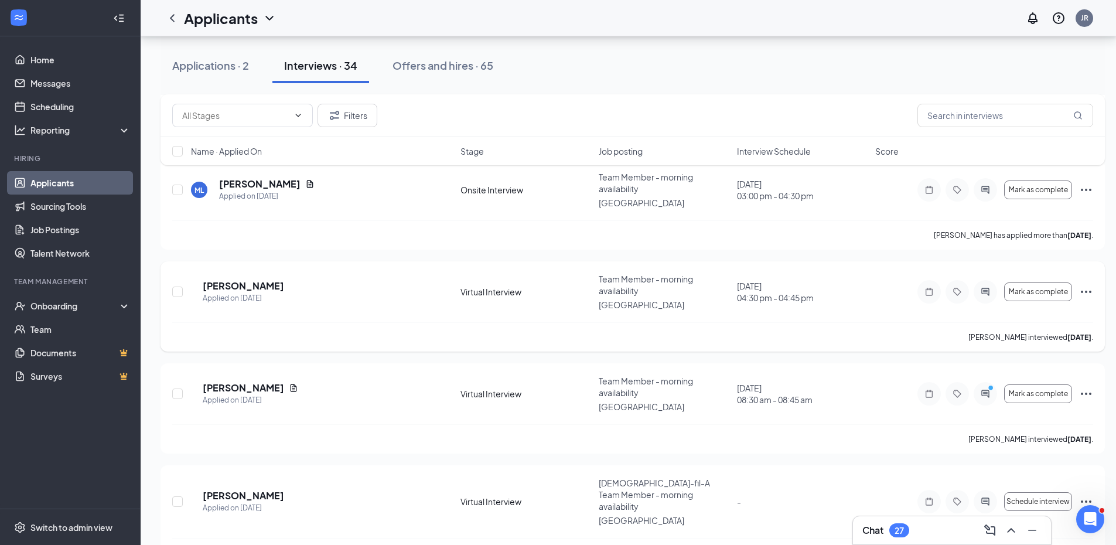
scroll to position [1055, 0]
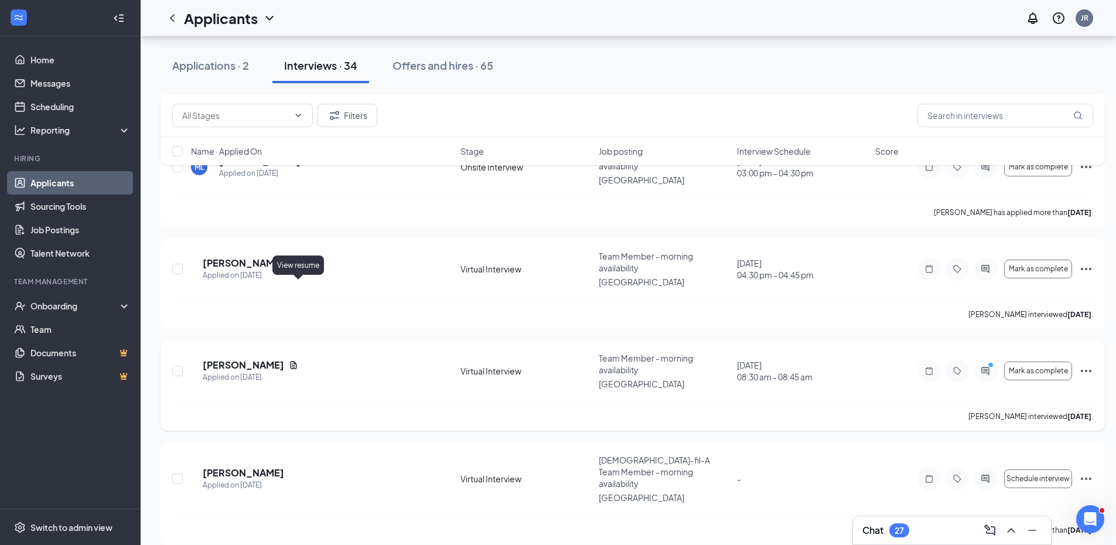
click at [297, 361] on icon "Document" at bounding box center [294, 365] width 6 height 8
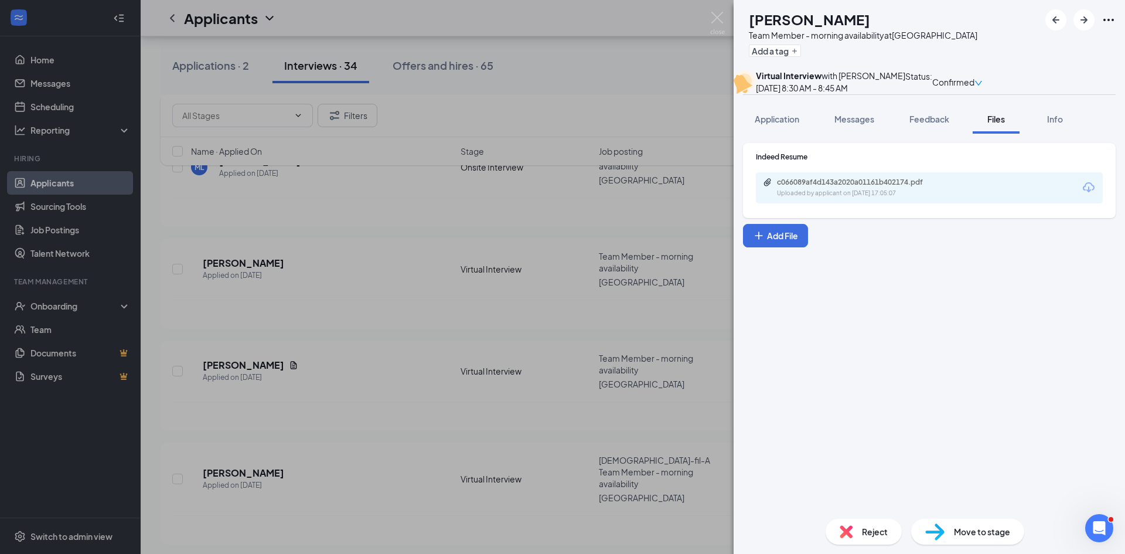
click at [900, 203] on div "c066089af4d143a2020a01161b402174.pdf Uploaded by applicant on [DATE] 17:05:07" at bounding box center [929, 187] width 347 height 31
click at [900, 198] on div "Uploaded by applicant on [DATE] 17:05:07" at bounding box center [865, 193] width 176 height 9
click at [415, 287] on div "SG [PERSON_NAME] Team Member - morning availability at [GEOGRAPHIC_DATA] Add a …" at bounding box center [562, 277] width 1125 height 554
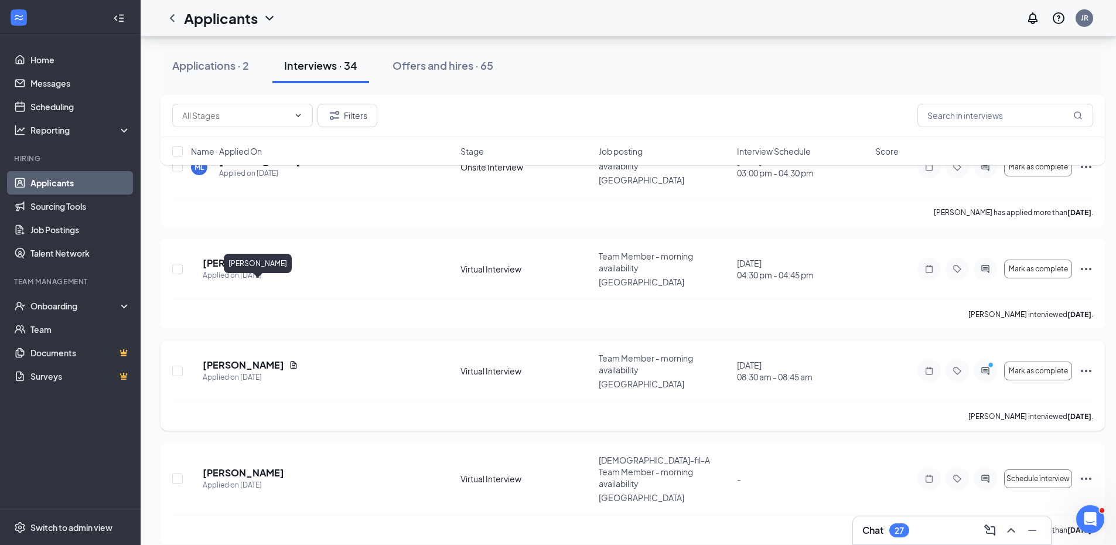
click at [255, 359] on h5 "[PERSON_NAME]" at bounding box center [243, 365] width 81 height 13
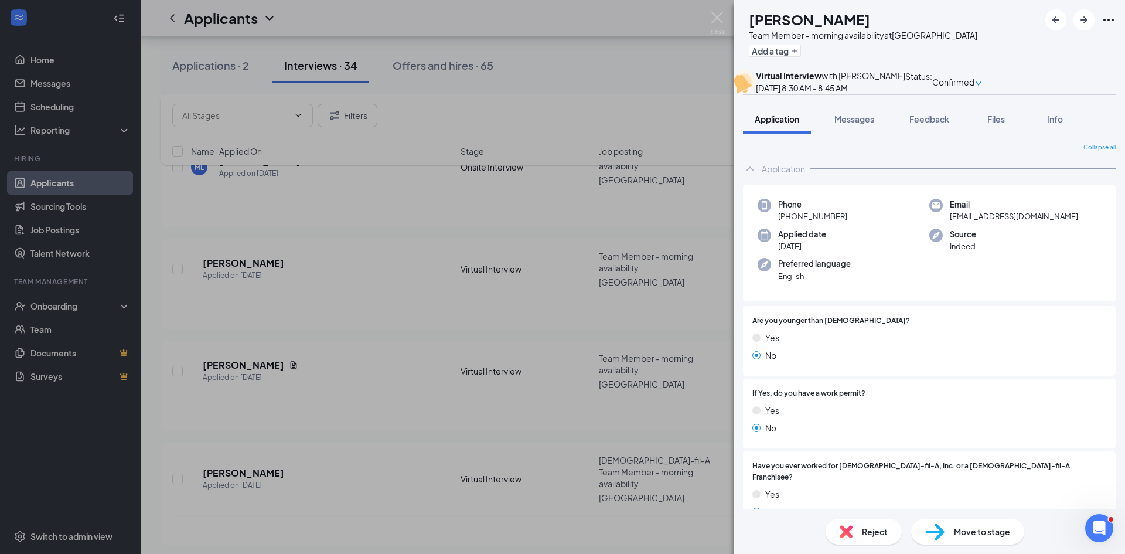
click at [857, 529] on div "Reject" at bounding box center [864, 532] width 76 height 26
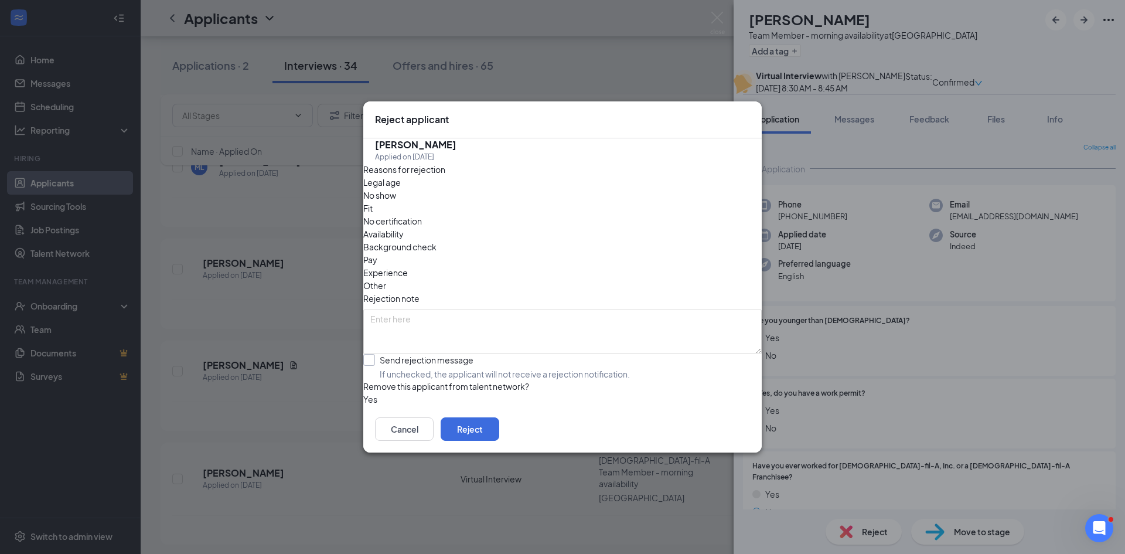
click at [384, 354] on input "Send rejection message If unchecked, the applicant will not receive a rejection…" at bounding box center [496, 367] width 267 height 26
checkbox input "true"
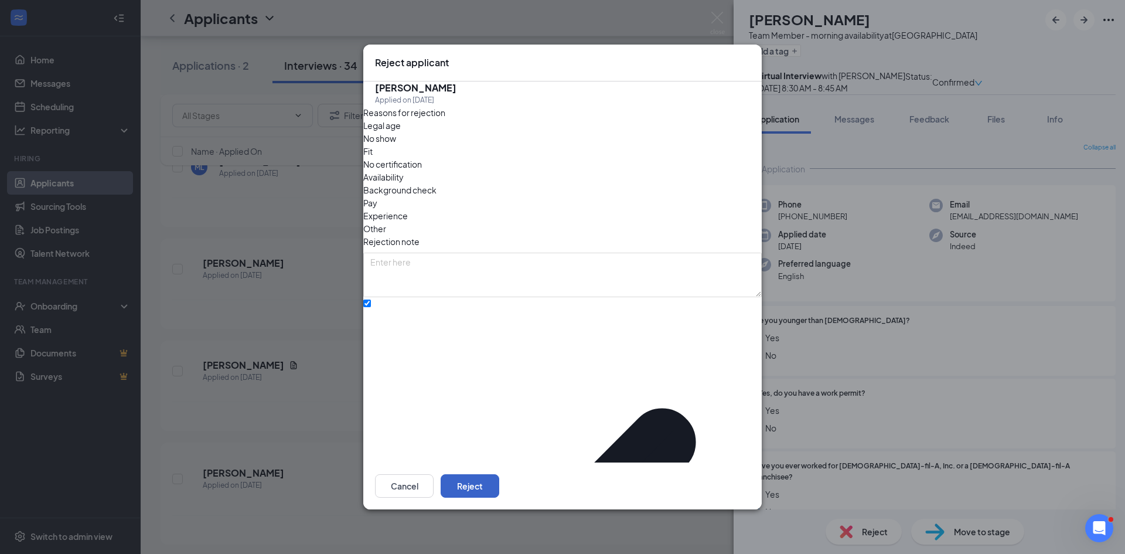
click at [499, 474] on button "Reject" at bounding box center [470, 485] width 59 height 23
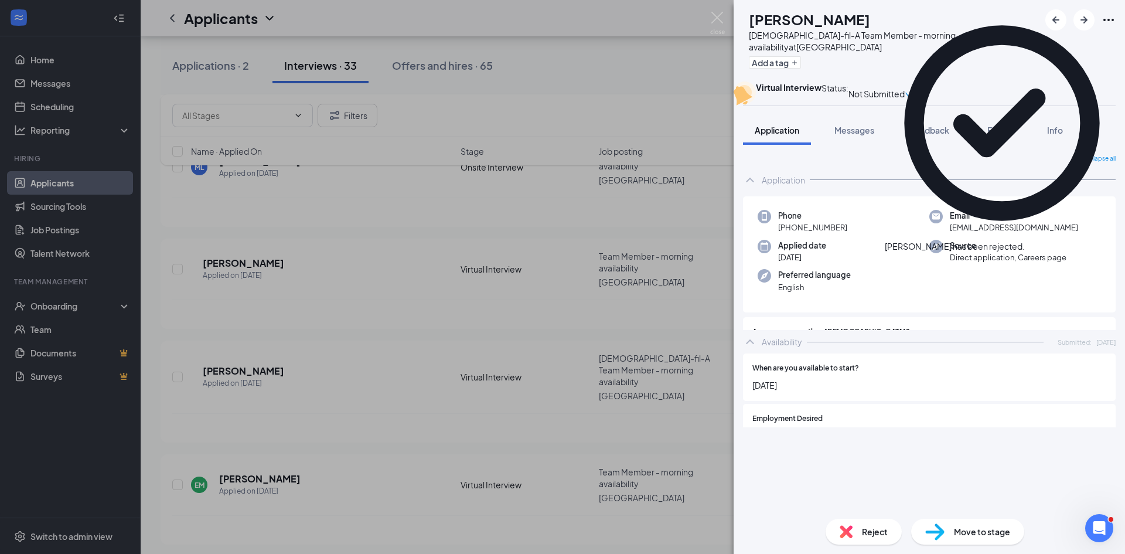
click at [1035, 244] on icon "Cross" at bounding box center [1031, 247] width 7 height 7
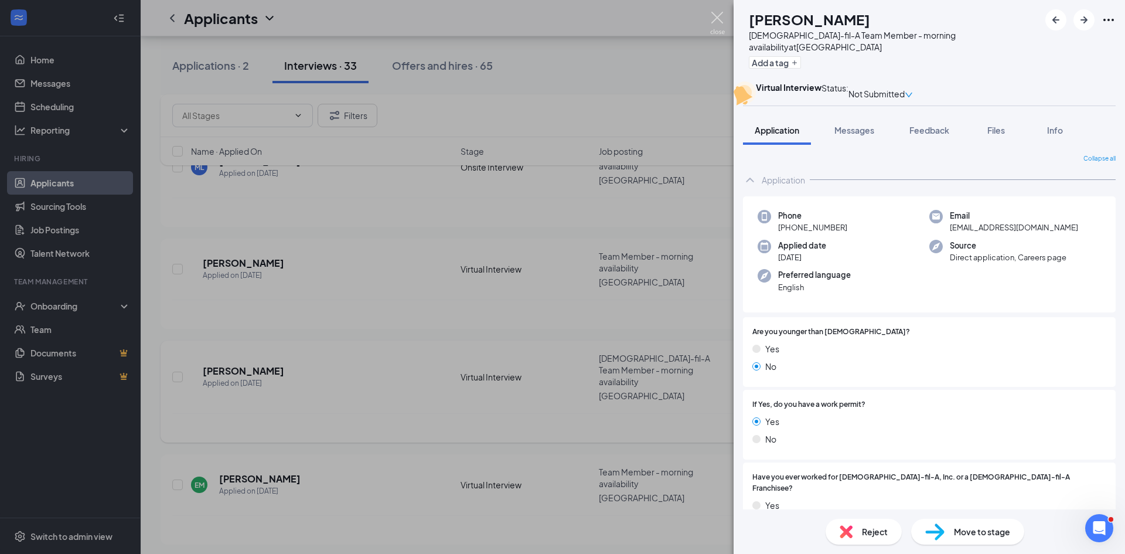
drag, startPoint x: 718, startPoint y: 24, endPoint x: 711, endPoint y: 268, distance: 244.5
click at [718, 23] on img at bounding box center [717, 23] width 15 height 23
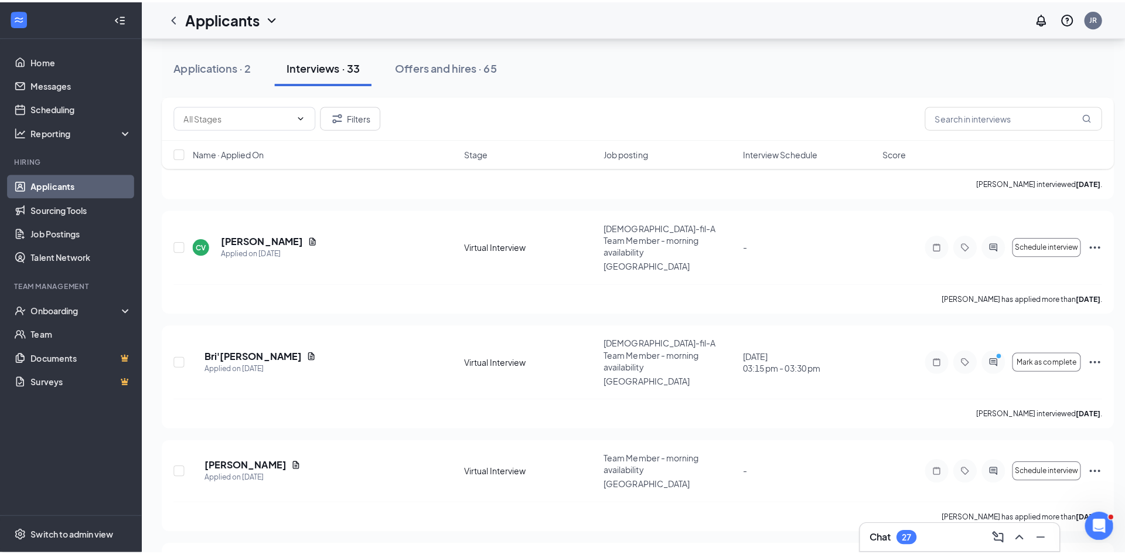
scroll to position [469, 0]
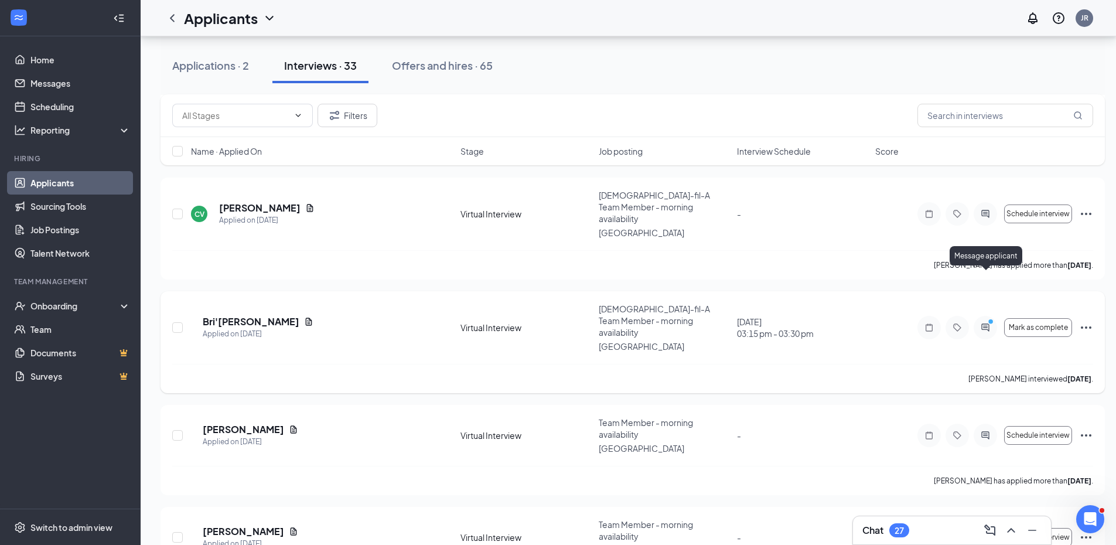
click at [987, 323] on icon "ActiveChat" at bounding box center [986, 327] width 14 height 9
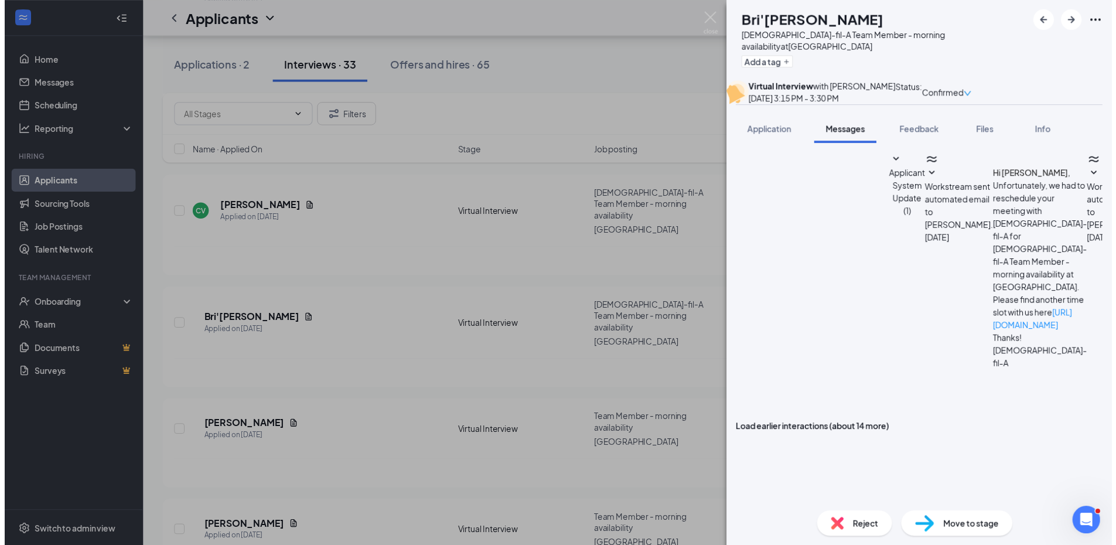
scroll to position [404, 0]
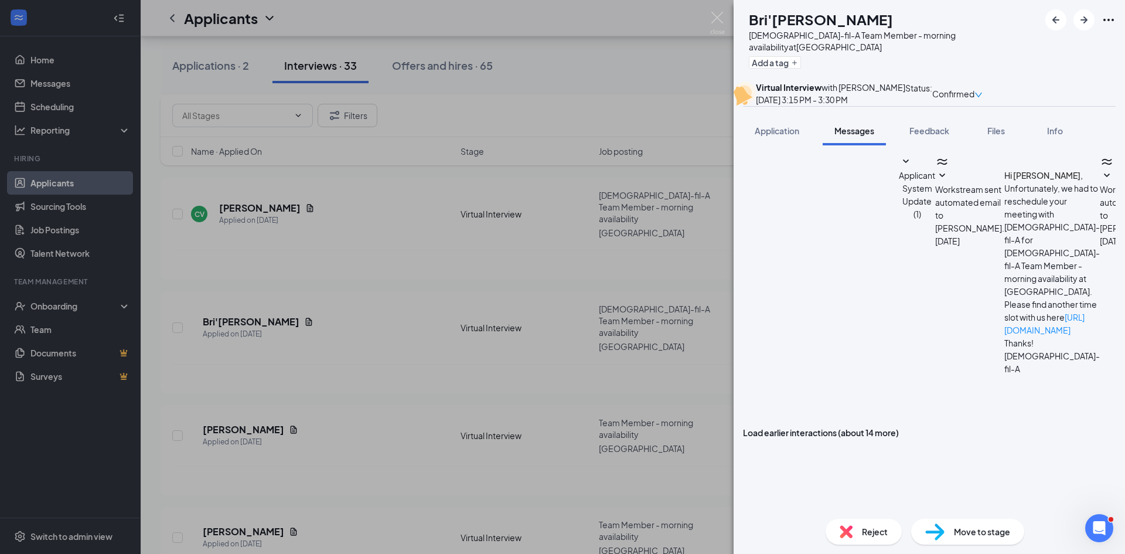
click at [351, 317] on div "BE [PERSON_NAME][DEMOGRAPHIC_DATA]-fil-A Team Member - morning availability at …" at bounding box center [562, 277] width 1125 height 554
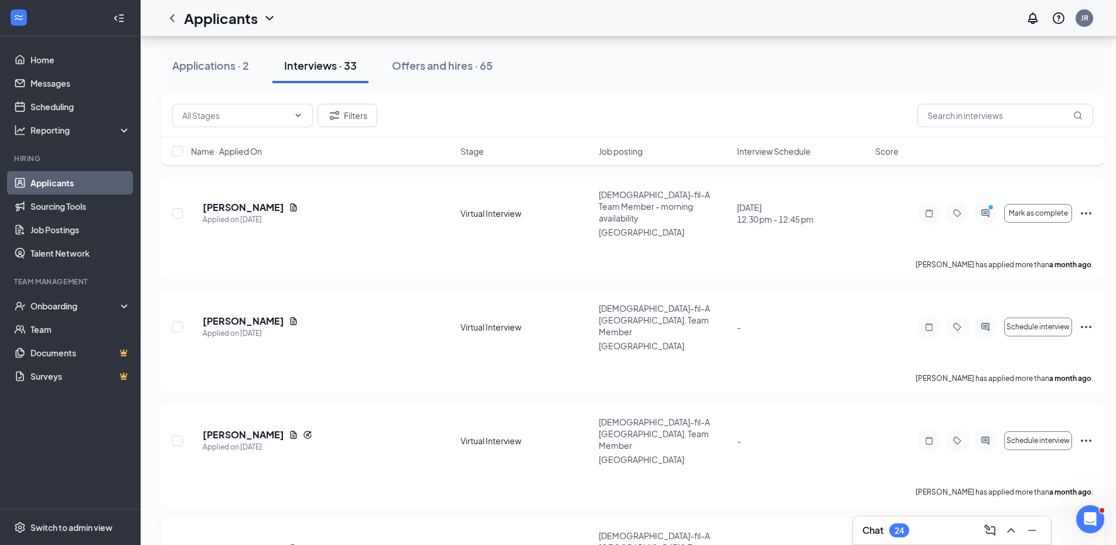
scroll to position [2946, 0]
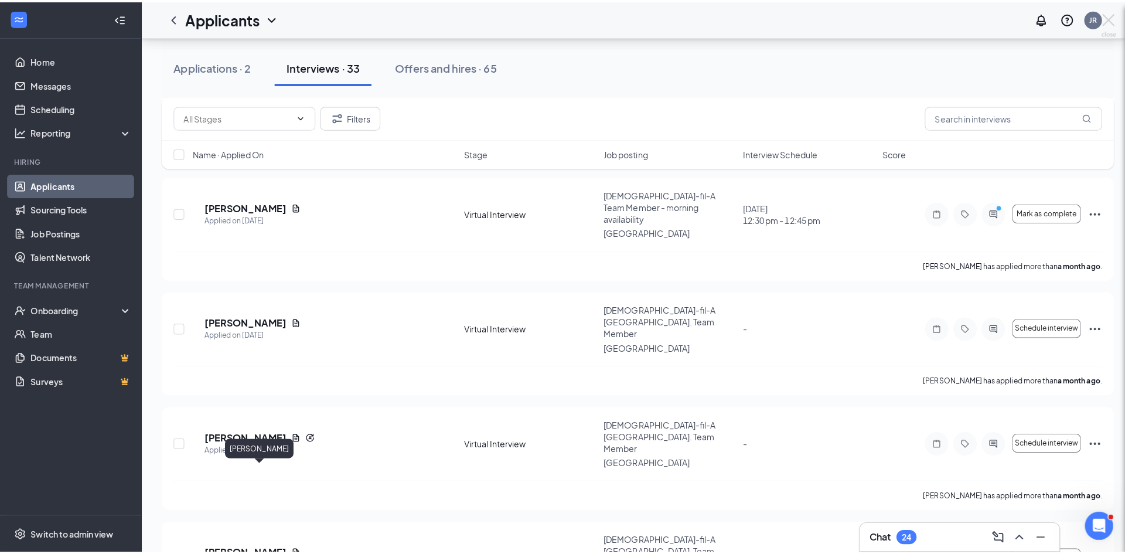
scroll to position [2937, 0]
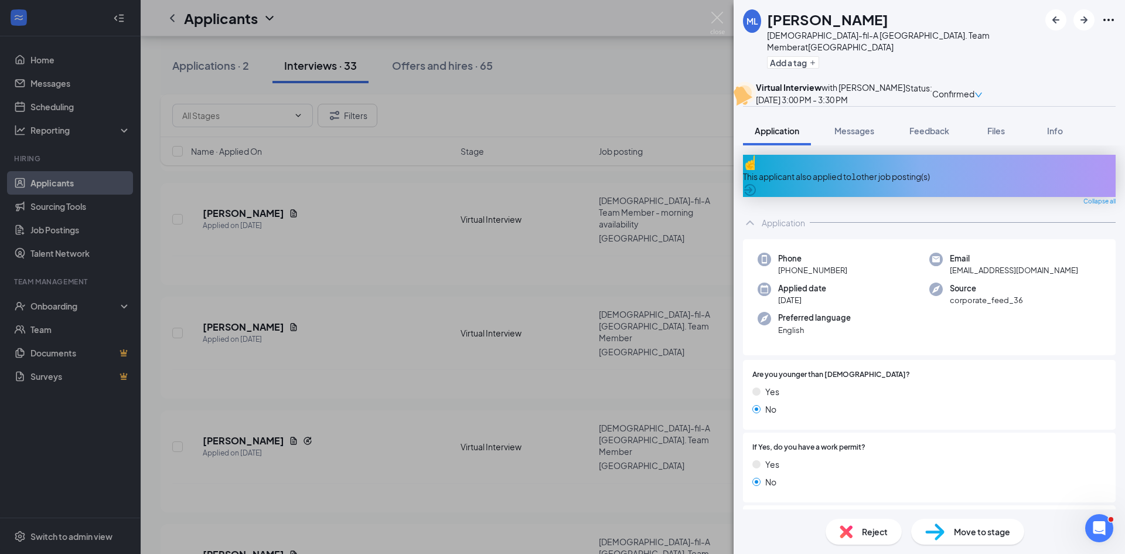
click at [868, 529] on span "Reject" at bounding box center [875, 531] width 26 height 13
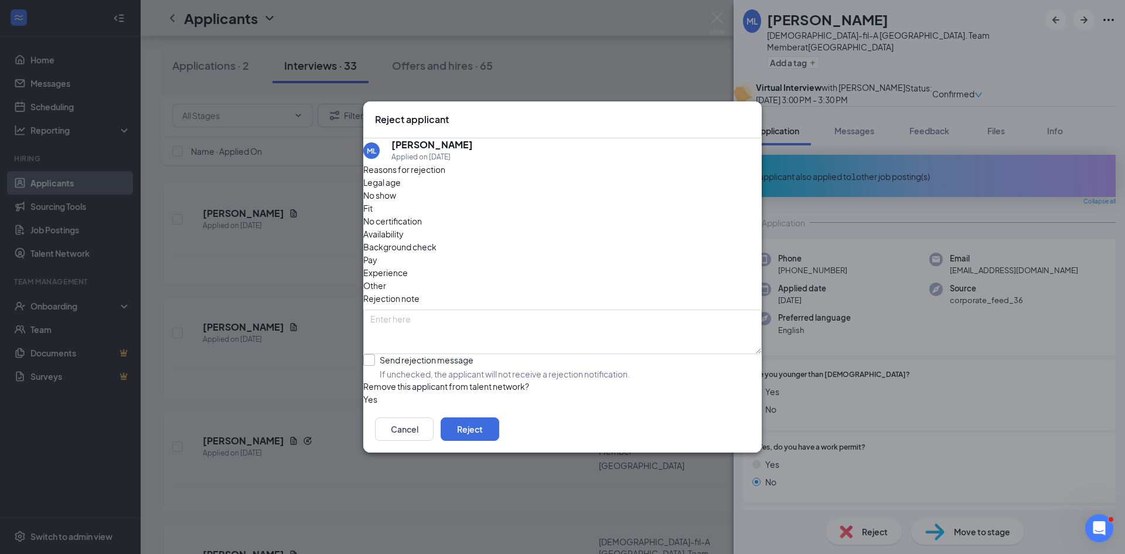
click at [383, 354] on input "Send rejection message If unchecked, the applicant will not receive a rejection…" at bounding box center [496, 367] width 267 height 26
checkbox input "true"
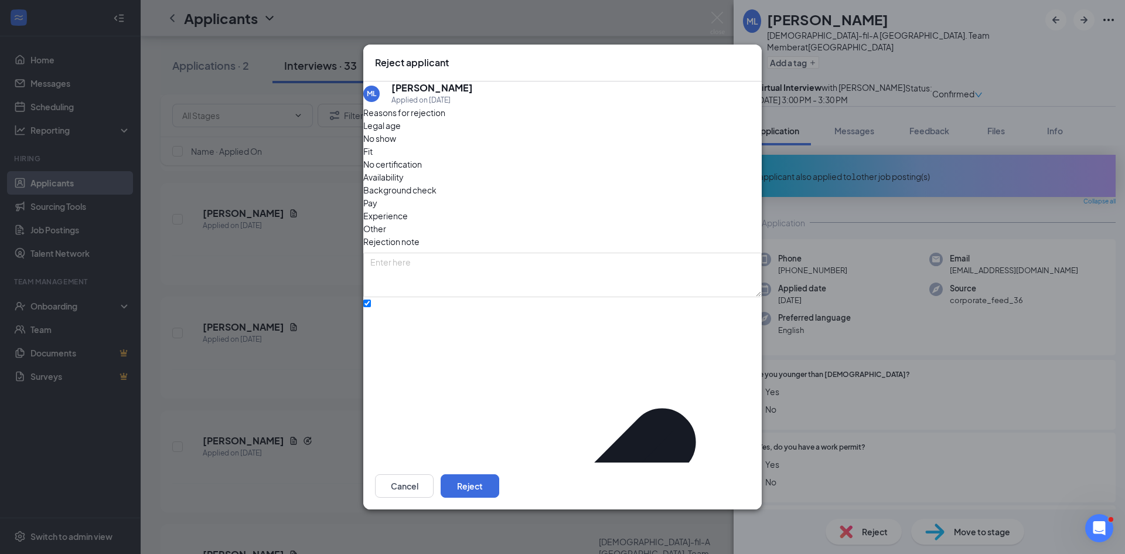
click at [751, 465] on div "Cancel Reject" at bounding box center [562, 485] width 398 height 47
click at [499, 474] on button "Reject" at bounding box center [470, 485] width 59 height 23
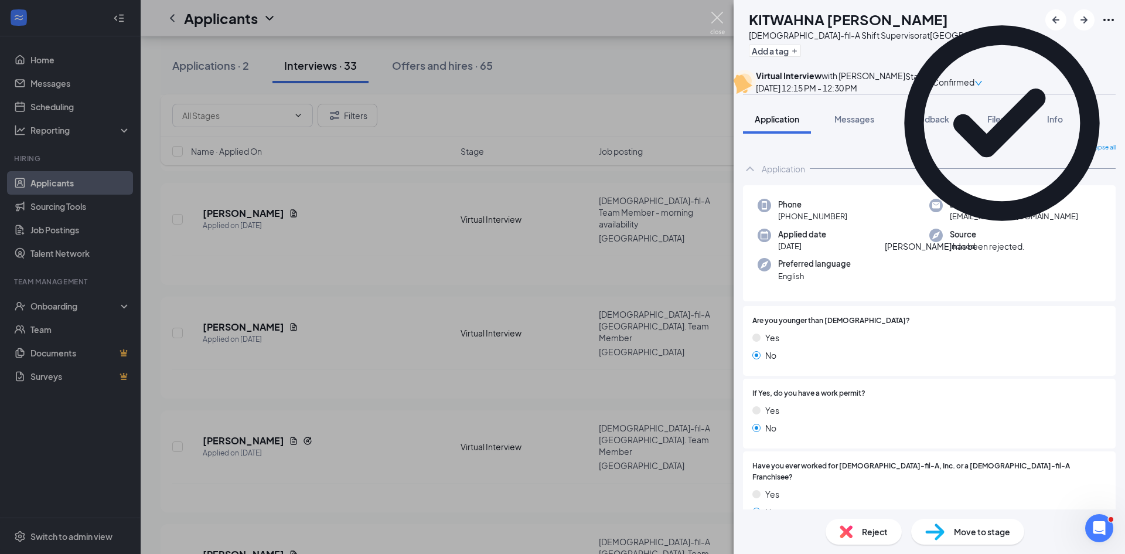
click at [710, 20] on img at bounding box center [717, 23] width 15 height 23
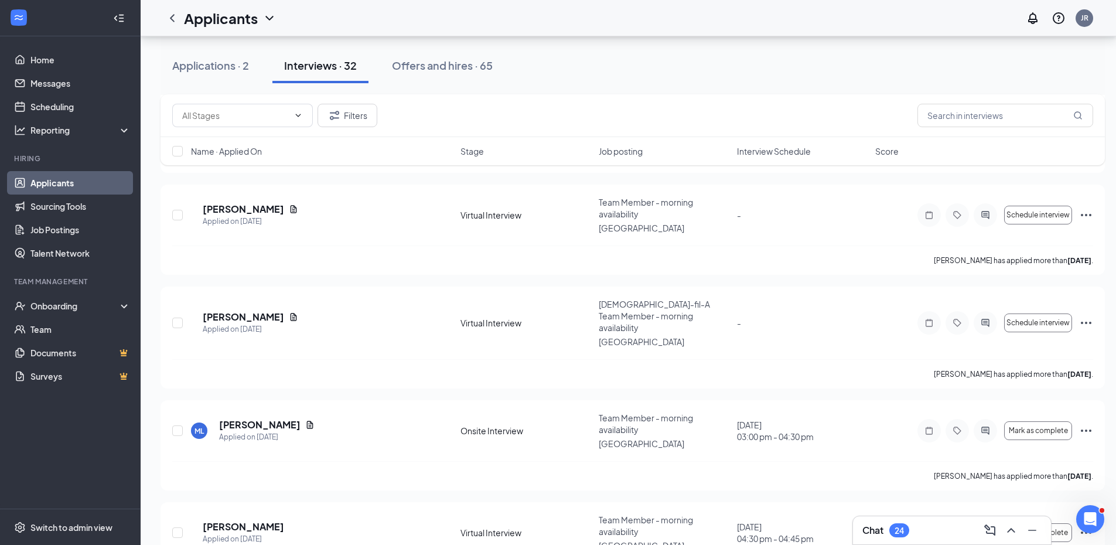
scroll to position [326, 0]
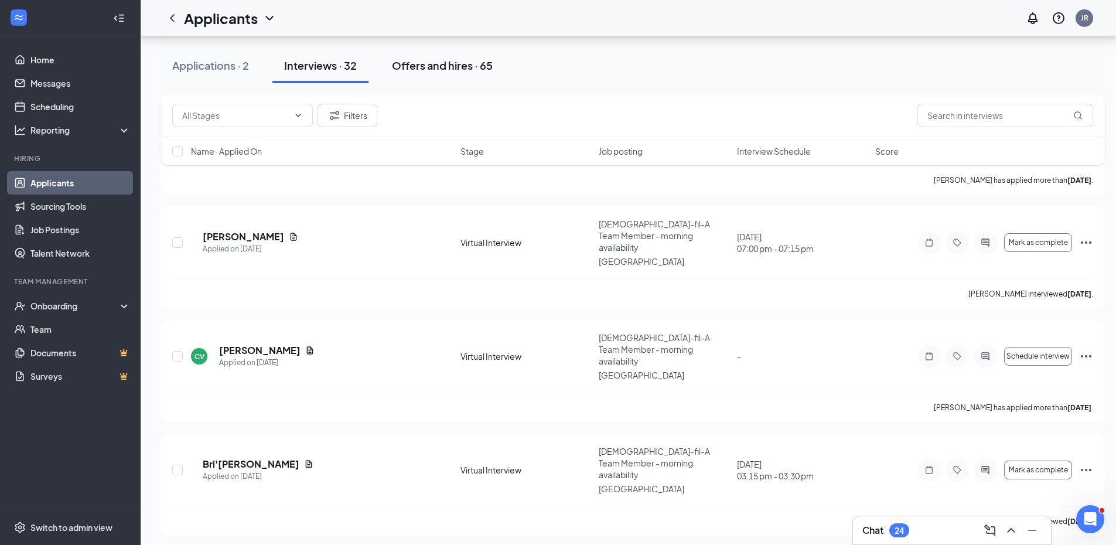
click at [428, 54] on button "Offers and hires · 65" at bounding box center [442, 65] width 124 height 35
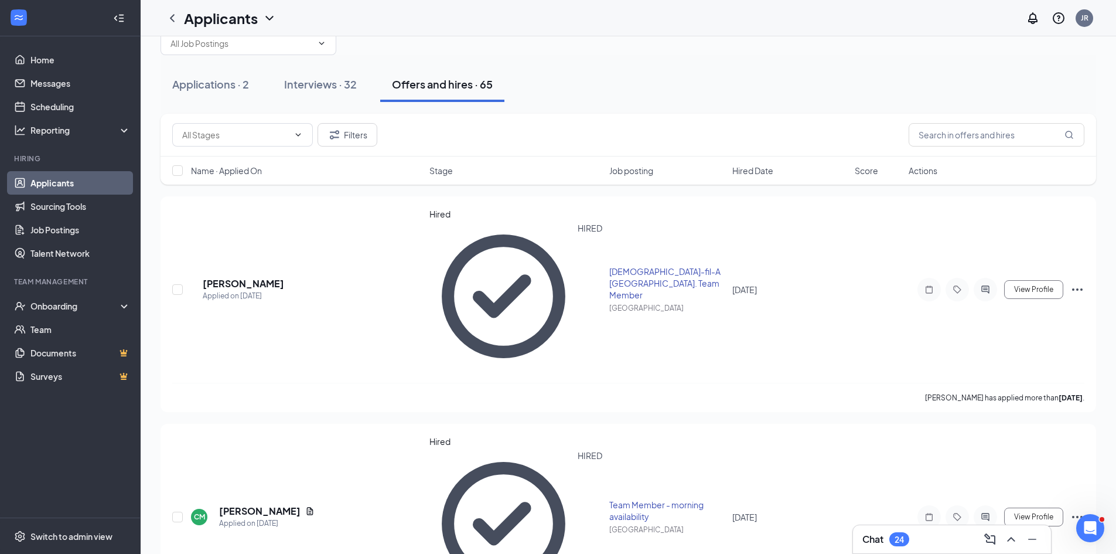
scroll to position [59, 0]
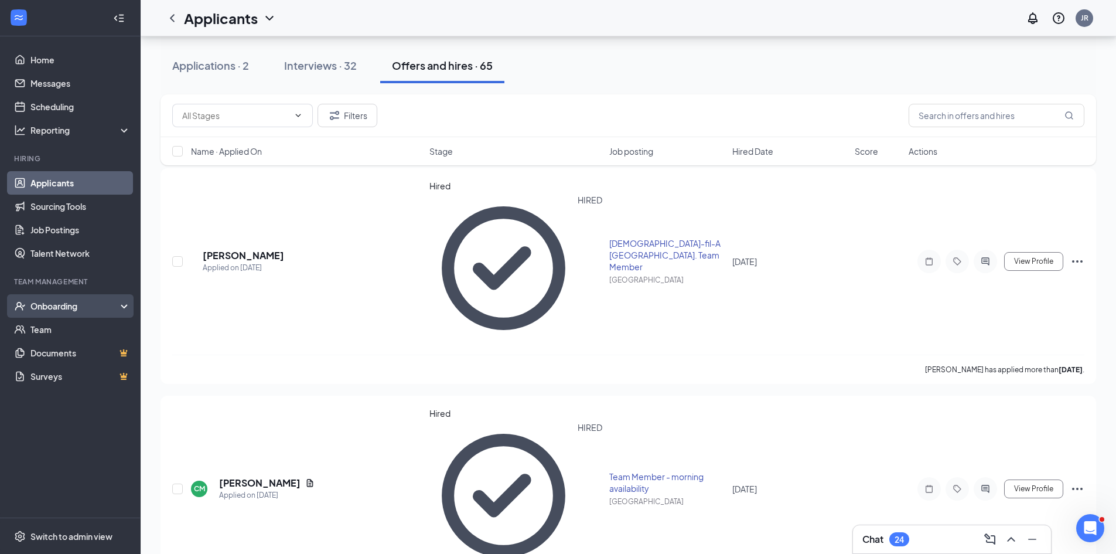
click at [41, 298] on div "Onboarding" at bounding box center [70, 305] width 141 height 23
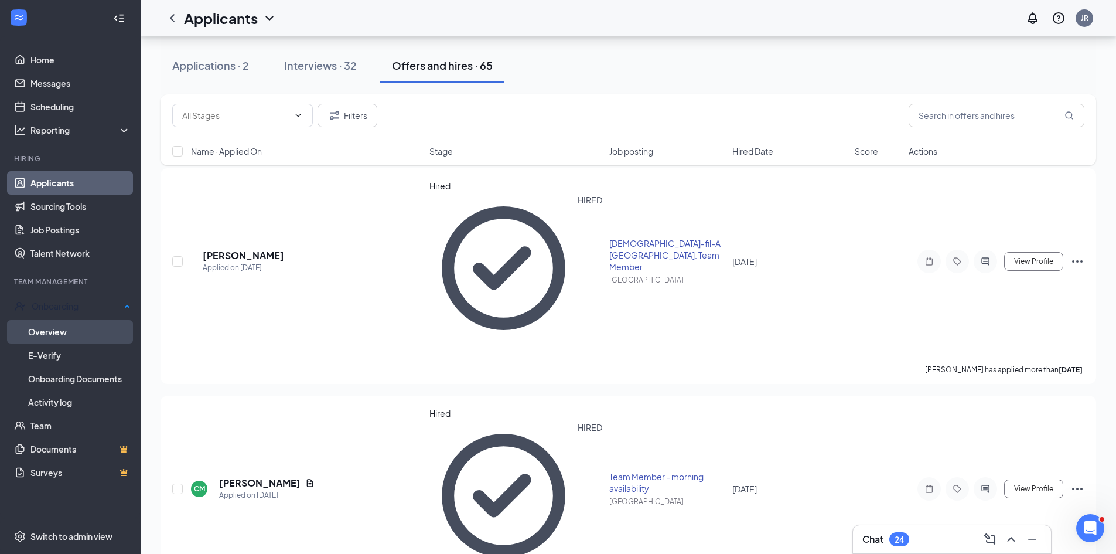
click at [56, 331] on link "Overview" at bounding box center [79, 331] width 103 height 23
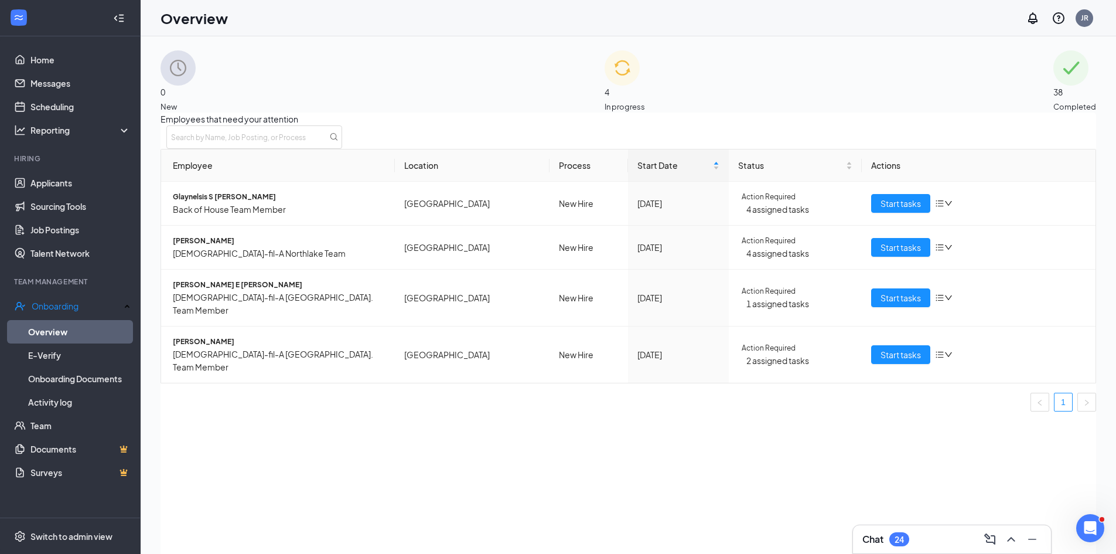
click at [645, 88] on div "4 In progress" at bounding box center [625, 81] width 40 height 62
click at [56, 189] on link "Applicants" at bounding box center [80, 182] width 100 height 23
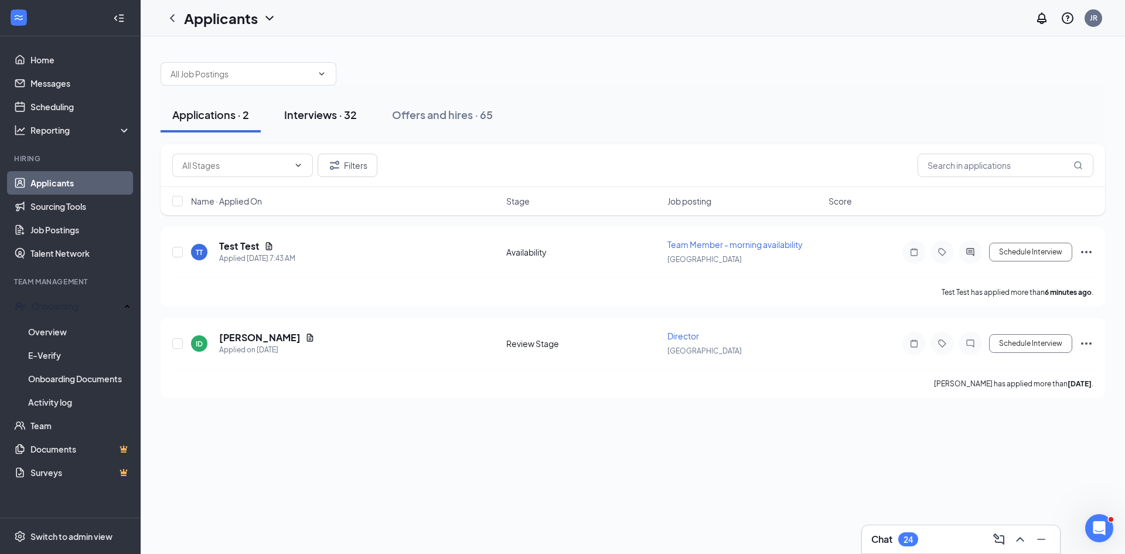
click at [308, 121] on div "Interviews · 32" at bounding box center [320, 114] width 73 height 15
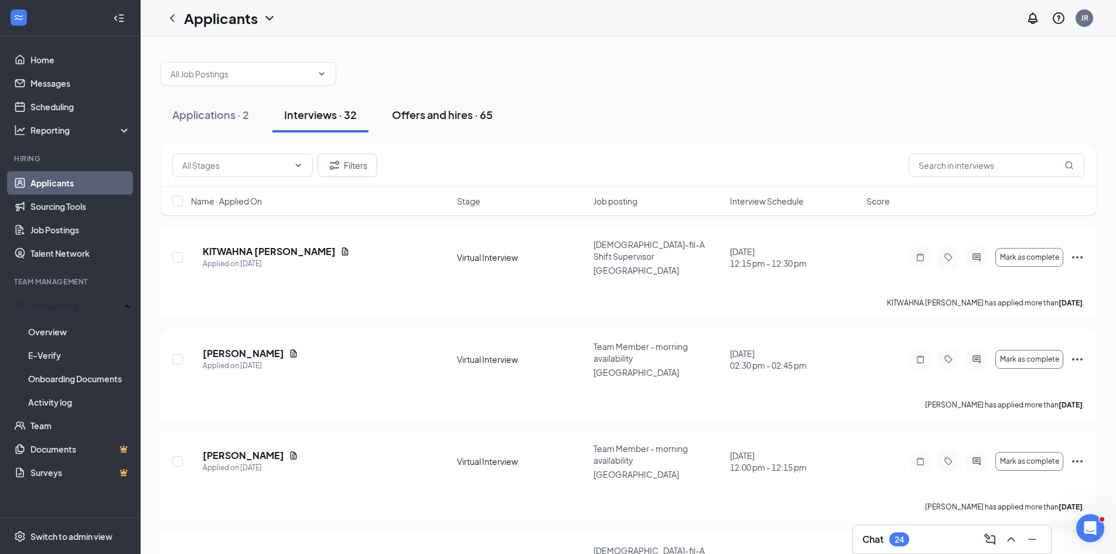
click at [422, 115] on div "Offers and hires · 65" at bounding box center [442, 114] width 101 height 15
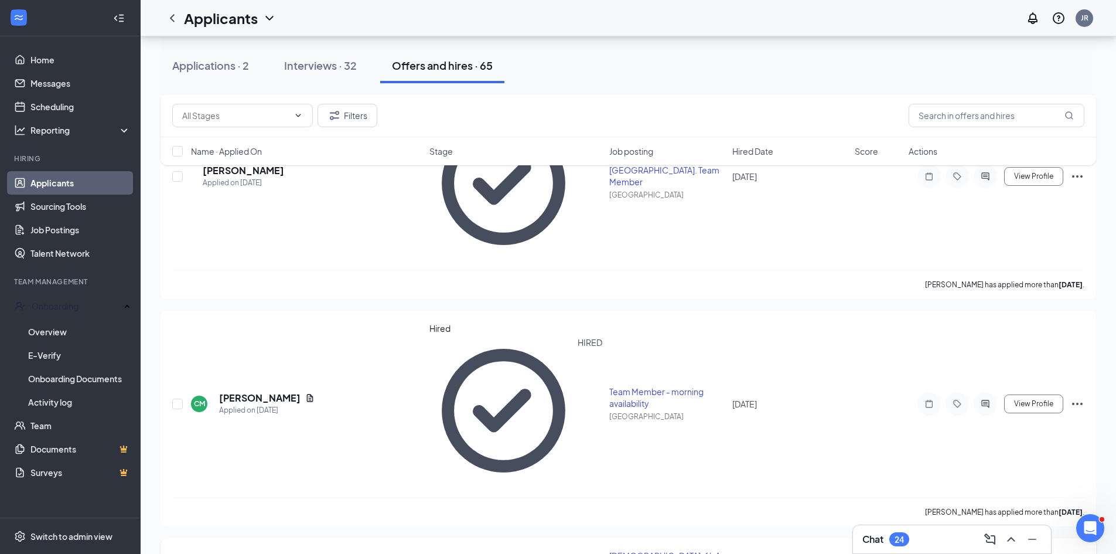
scroll to position [117, 0]
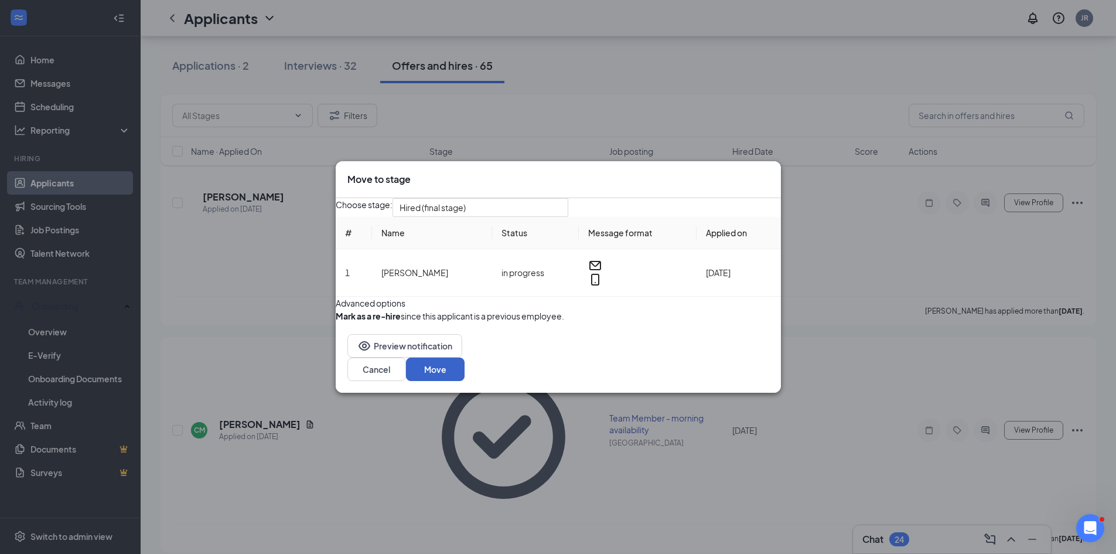
click at [465, 381] on button "Move" at bounding box center [435, 368] width 59 height 23
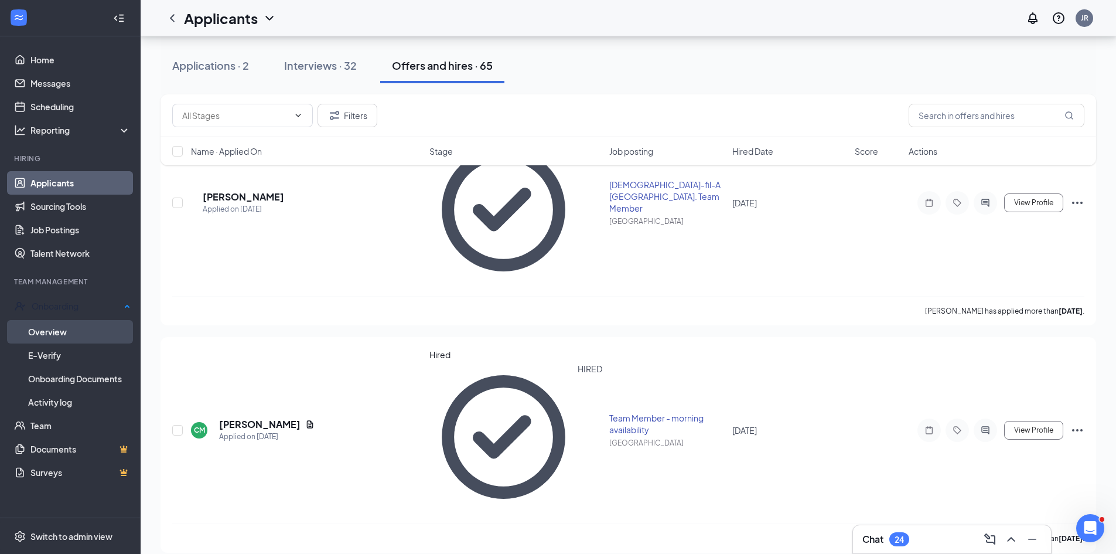
click at [50, 326] on link "Overview" at bounding box center [79, 331] width 103 height 23
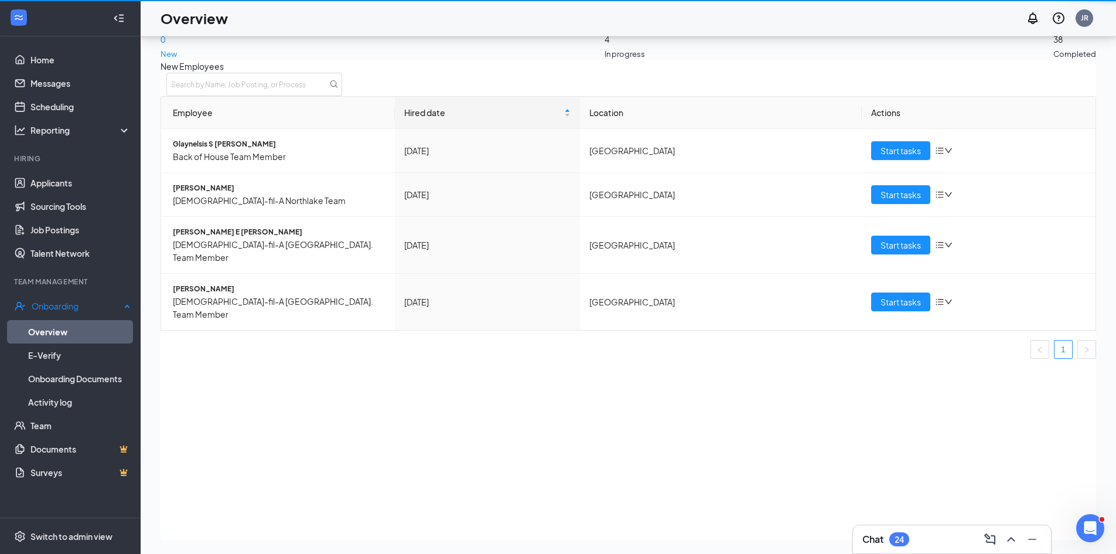
scroll to position [53, 0]
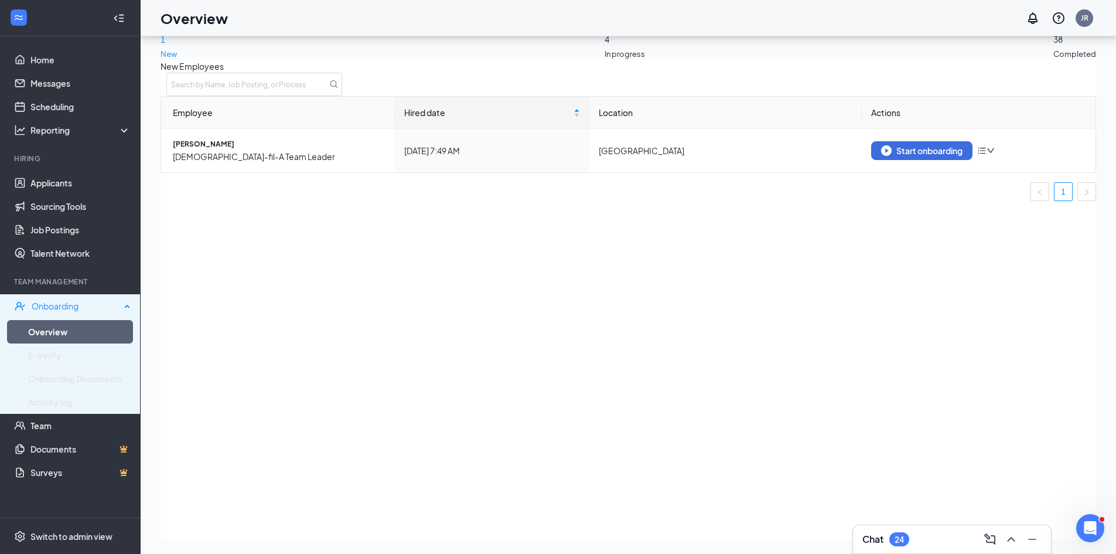
click at [53, 304] on div "Onboarding" at bounding box center [76, 306] width 89 height 12
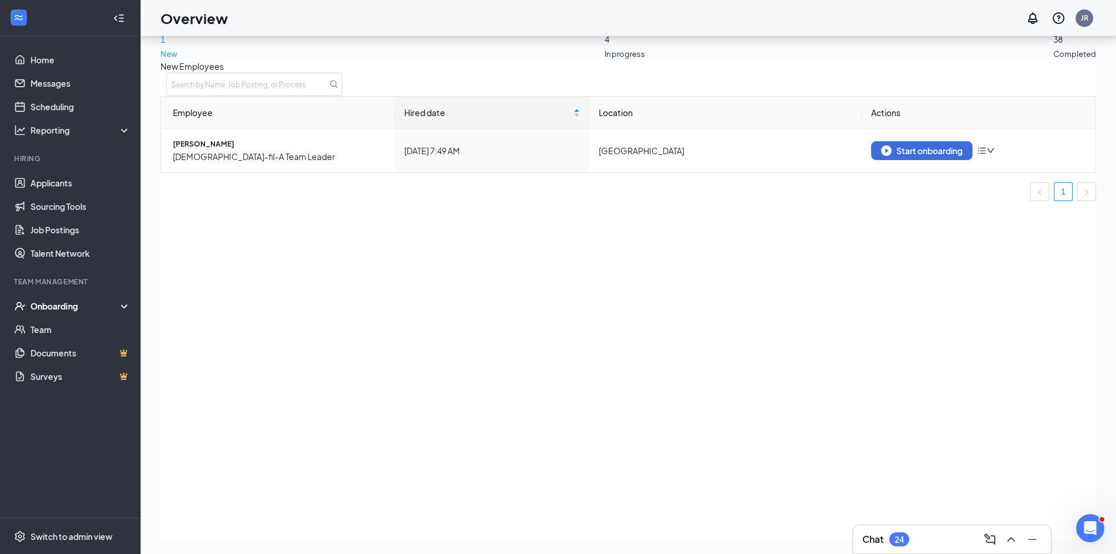
click at [59, 304] on div "Onboarding" at bounding box center [75, 306] width 90 height 12
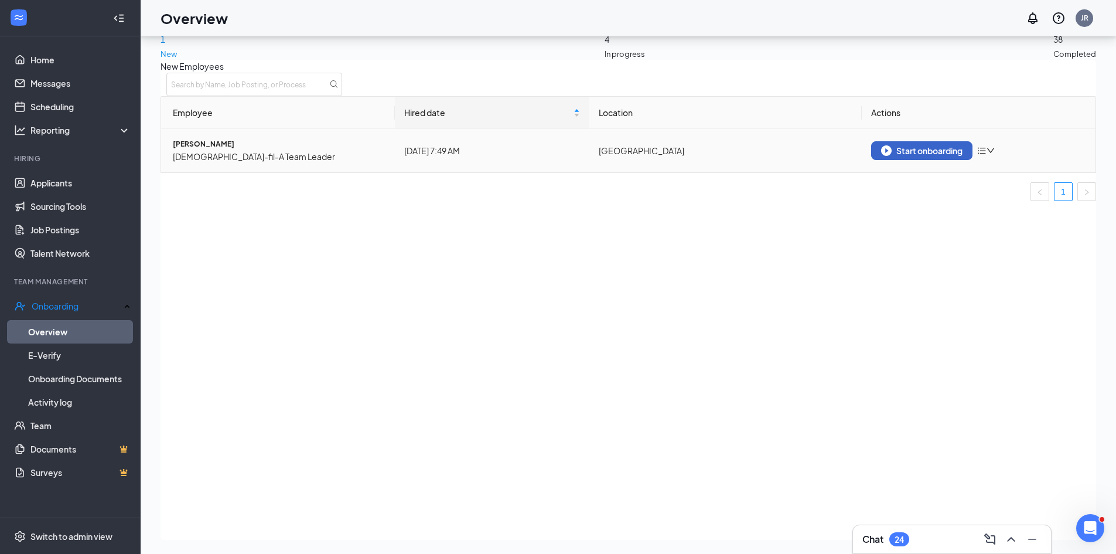
click at [934, 156] on div "Start onboarding" at bounding box center [921, 150] width 81 height 11
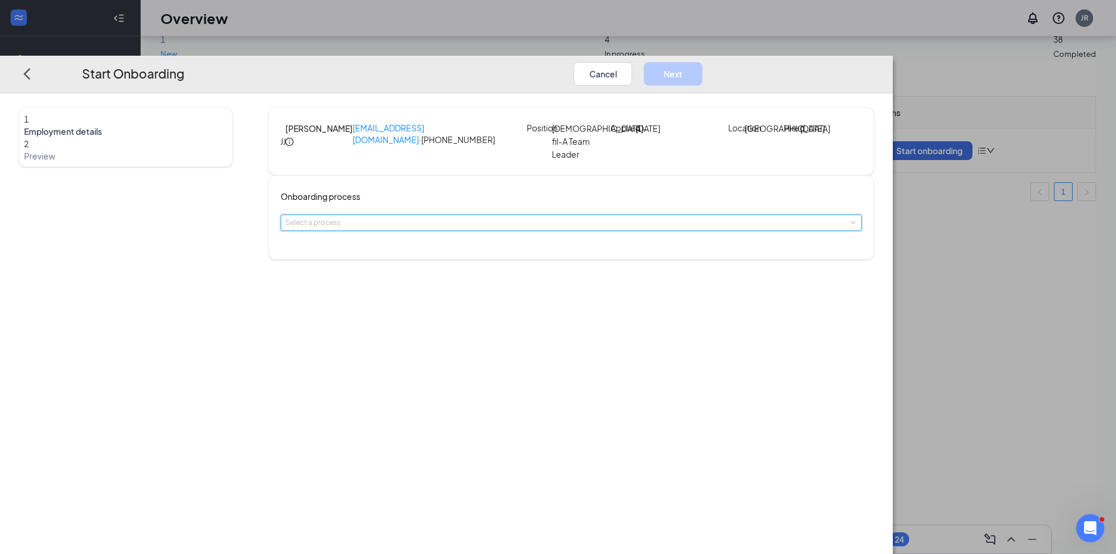
click at [459, 230] on div "Select a process" at bounding box center [571, 222] width 572 height 15
click at [466, 266] on li "New Hire" at bounding box center [489, 262] width 192 height 21
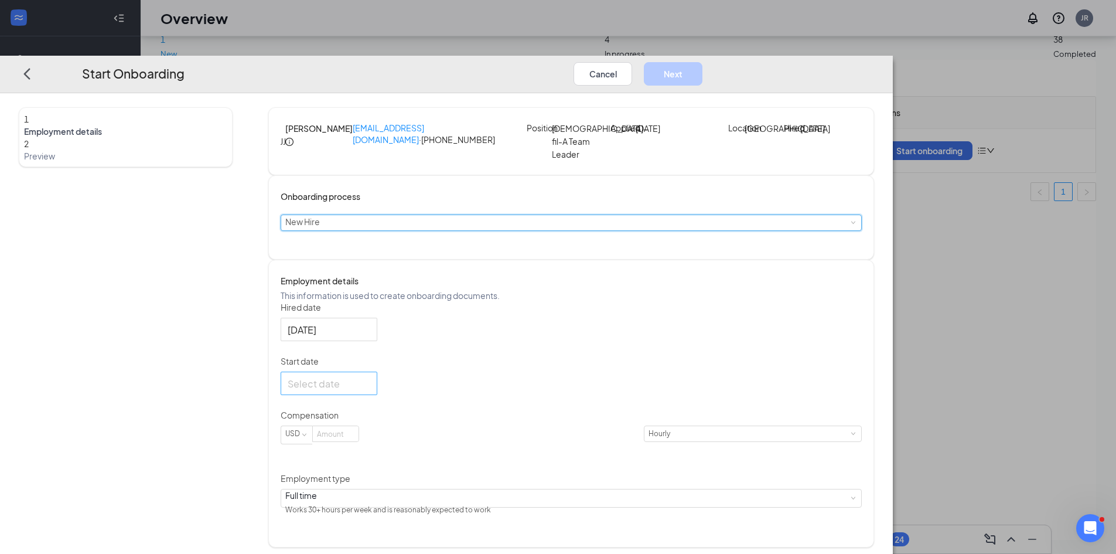
click at [370, 390] on div at bounding box center [329, 383] width 83 height 15
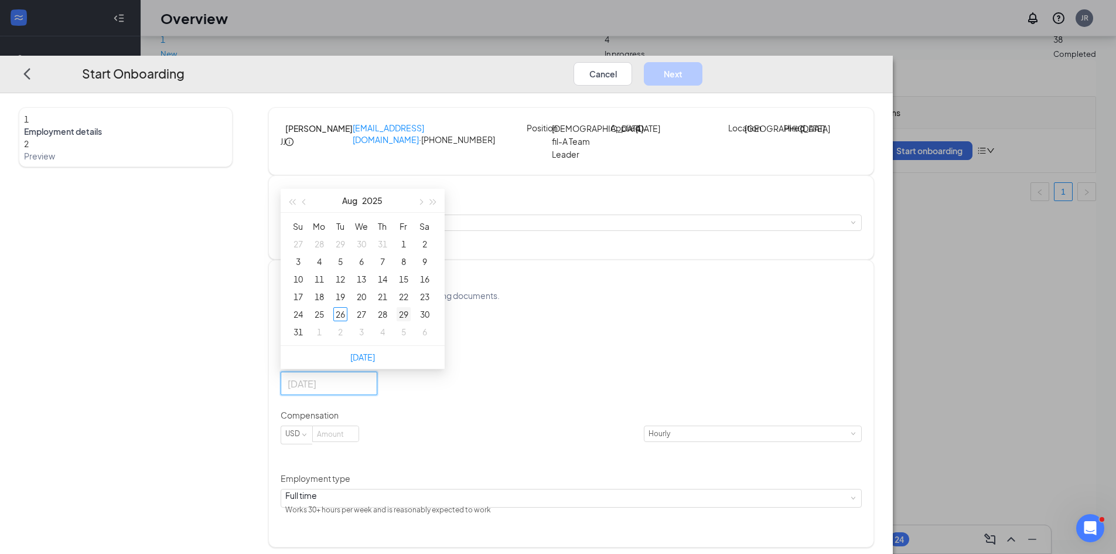
type input "[DATE]"
click at [411, 321] on div "29" at bounding box center [404, 314] width 14 height 14
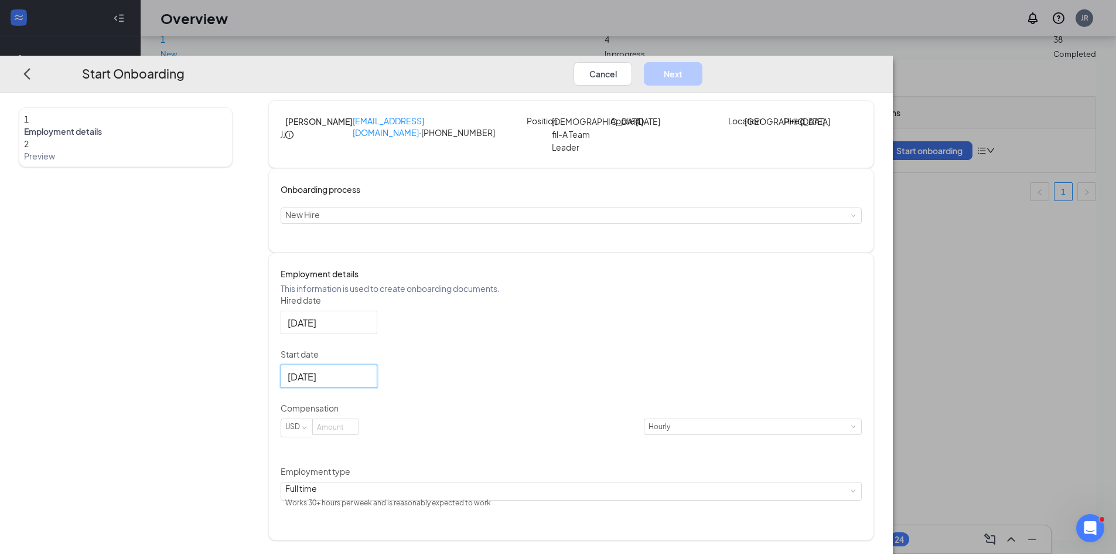
scroll to position [11, 0]
click at [359, 434] on input at bounding box center [336, 426] width 46 height 15
type input "21"
click at [664, 435] on div "Hired date [DATE] Start date [DATE] [DATE] Su Mo Tu We Th Fr Sa 27 28 29 30 31 …" at bounding box center [571, 402] width 581 height 217
click at [703, 62] on button "Next" at bounding box center [673, 73] width 59 height 23
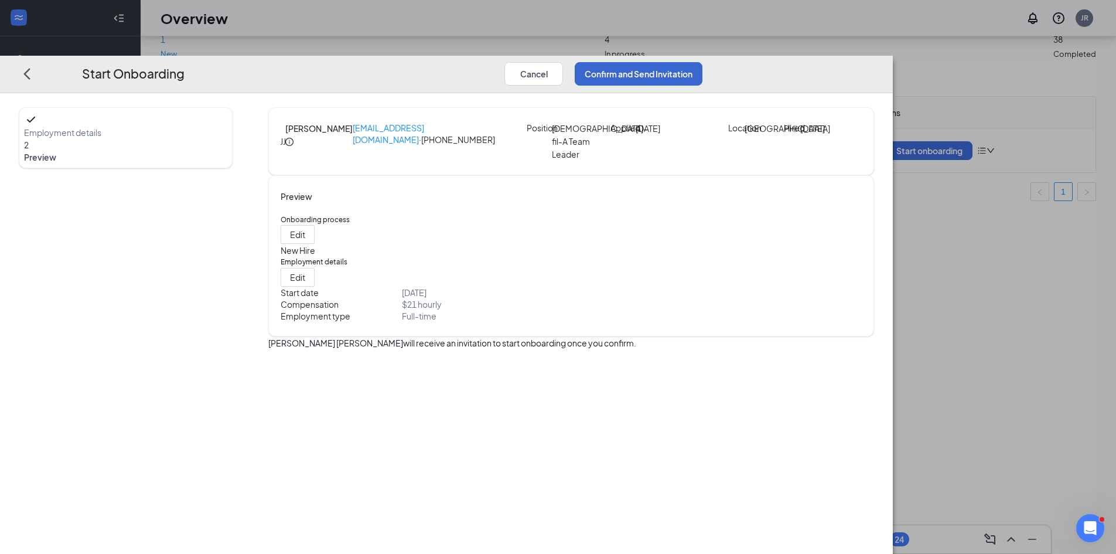
scroll to position [0, 0]
click at [703, 62] on button "Confirm and Send Invitation" at bounding box center [639, 73] width 128 height 23
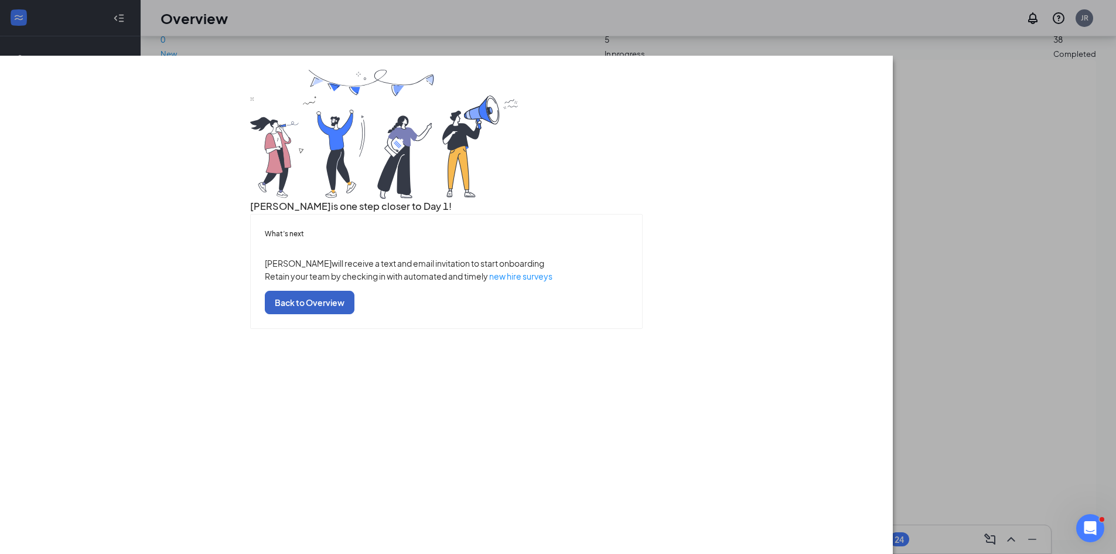
click at [355, 313] on button "Back to Overview" at bounding box center [310, 301] width 90 height 23
